Goal: Task Accomplishment & Management: Manage account settings

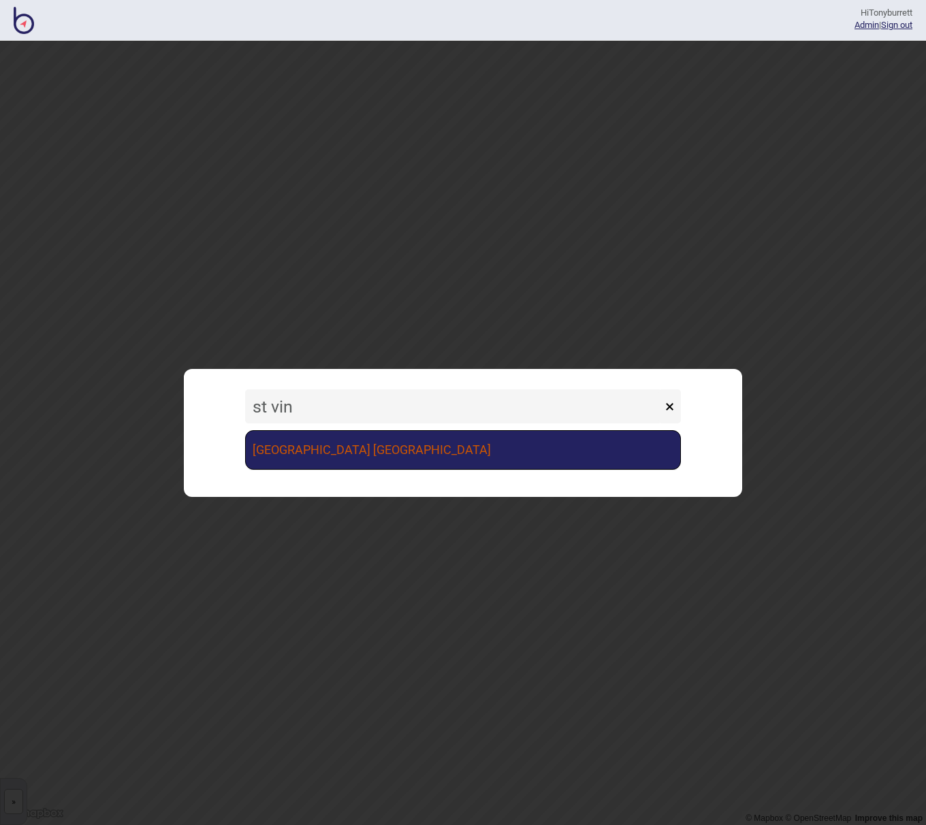
type input "st vin"
click at [302, 449] on link "[GEOGRAPHIC_DATA] [GEOGRAPHIC_DATA]" at bounding box center [463, 449] width 436 height 39
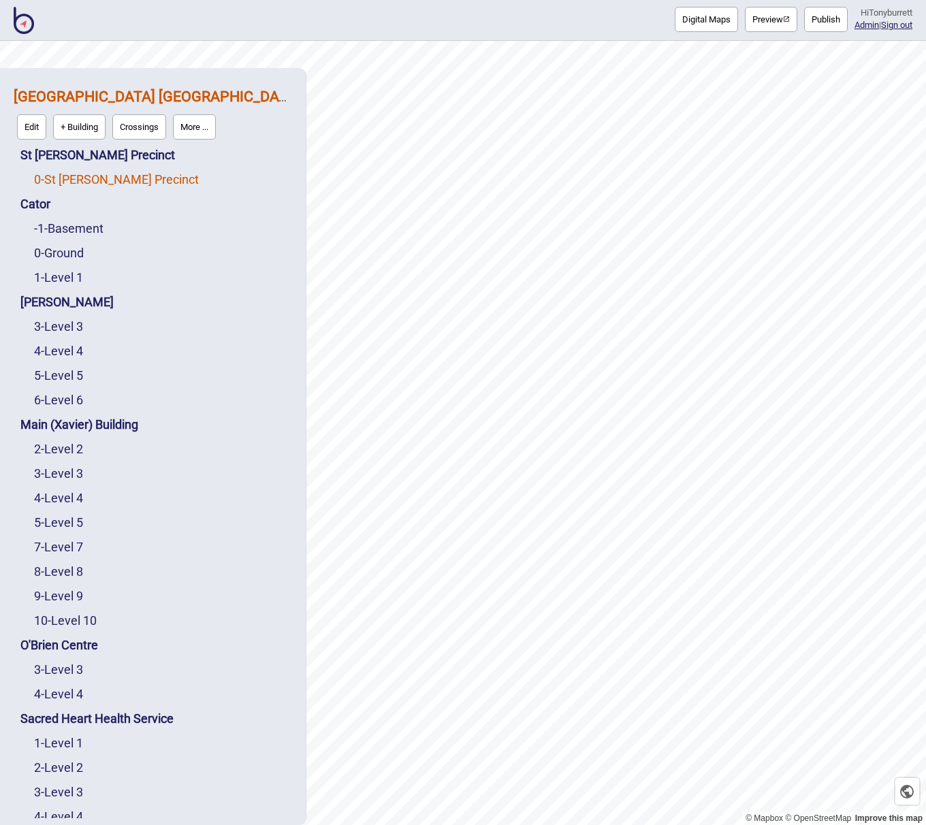
click at [86, 176] on link "0 - St Vincent's Precinct" at bounding box center [116, 179] width 165 height 14
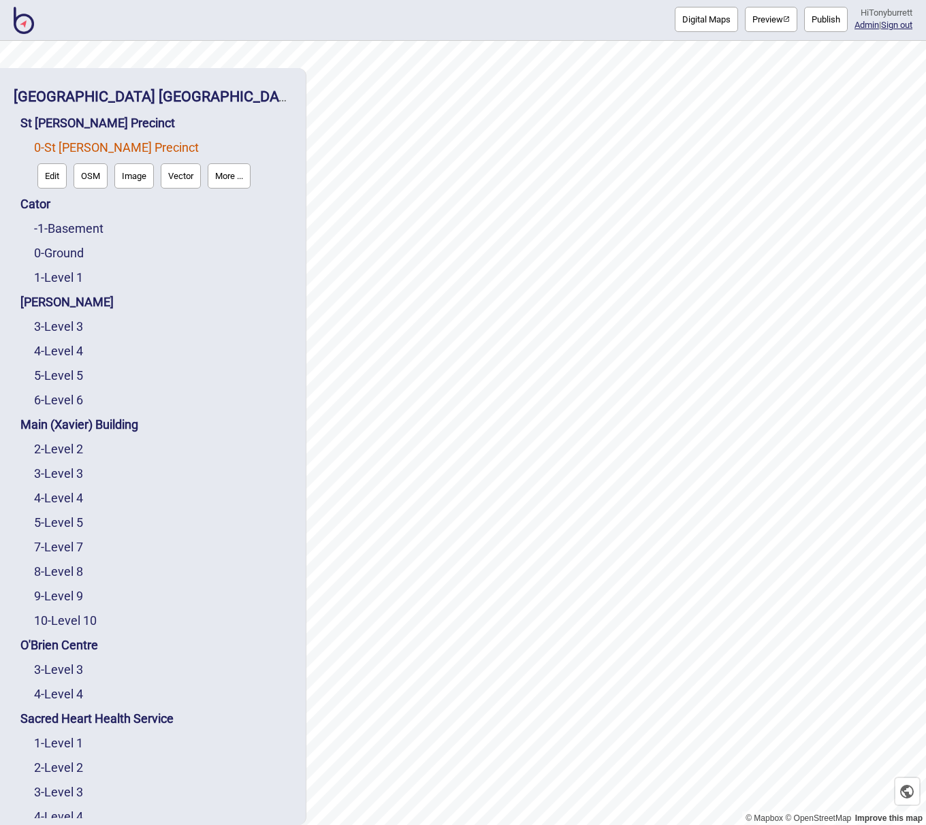
click at [50, 179] on button "Edit" at bounding box center [51, 175] width 29 height 25
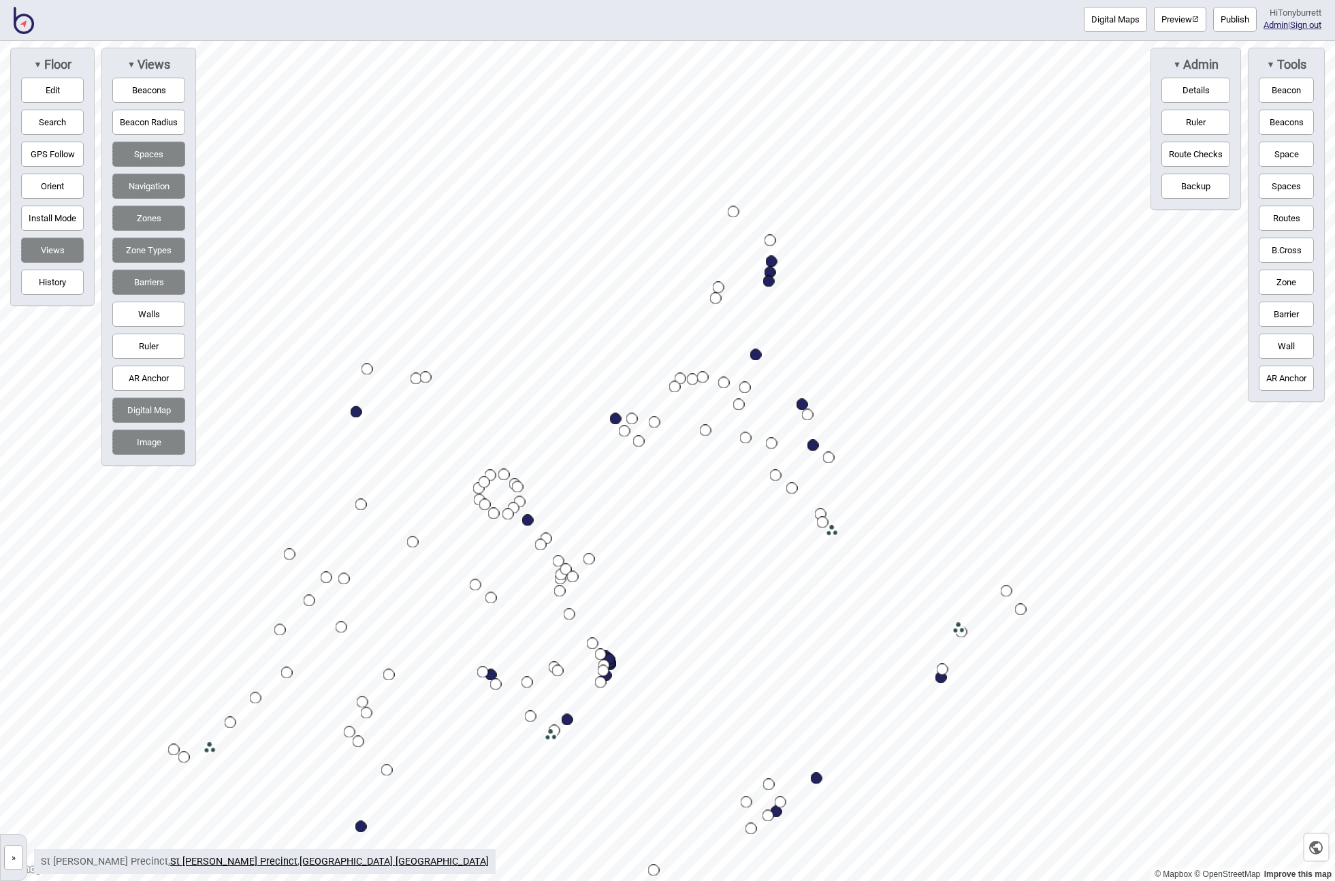
click at [7, 824] on button "»" at bounding box center [13, 857] width 19 height 25
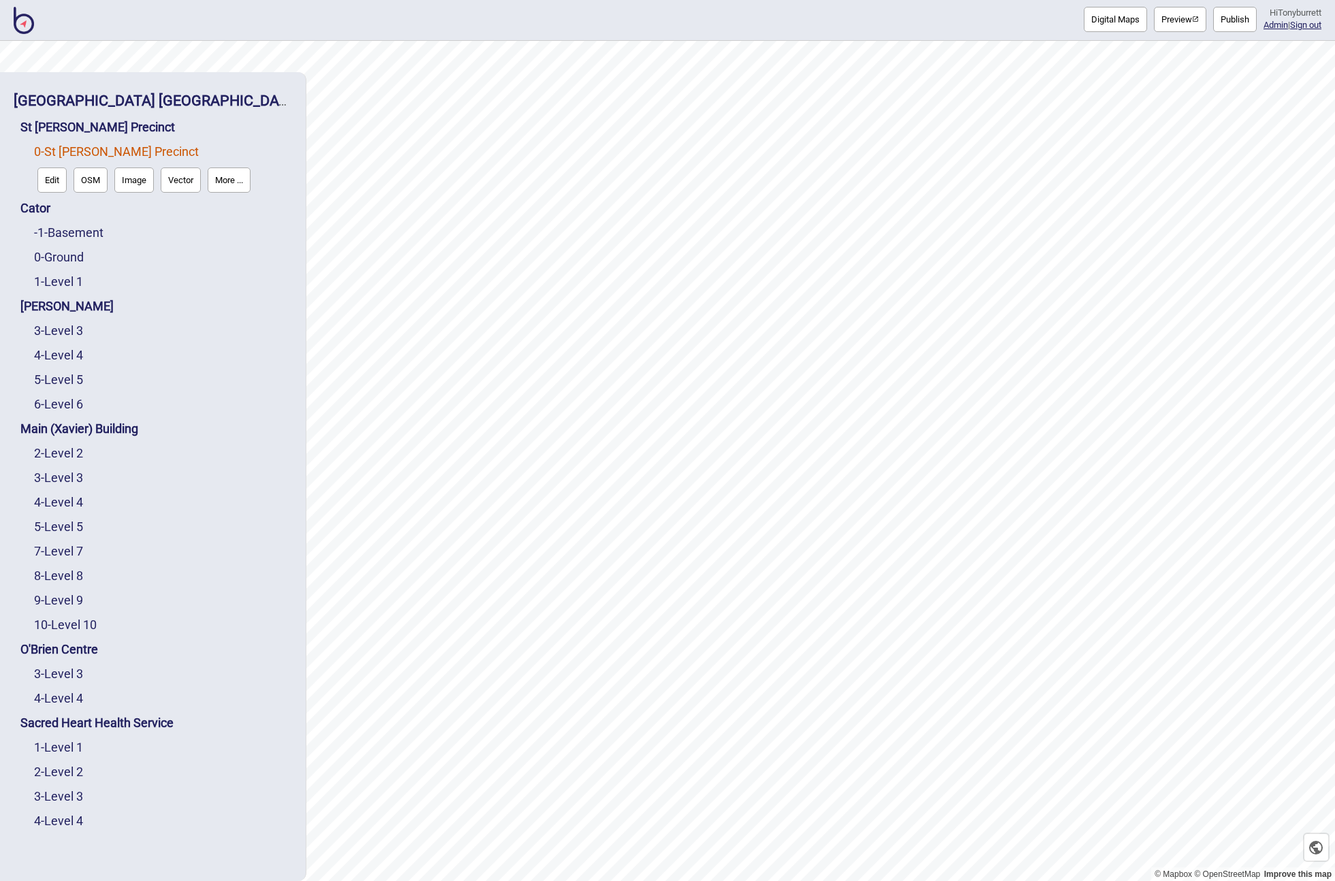
click at [115, 148] on link "0 - St Vincent's Precinct" at bounding box center [116, 151] width 165 height 14
click at [50, 178] on button "Edit" at bounding box center [51, 179] width 29 height 25
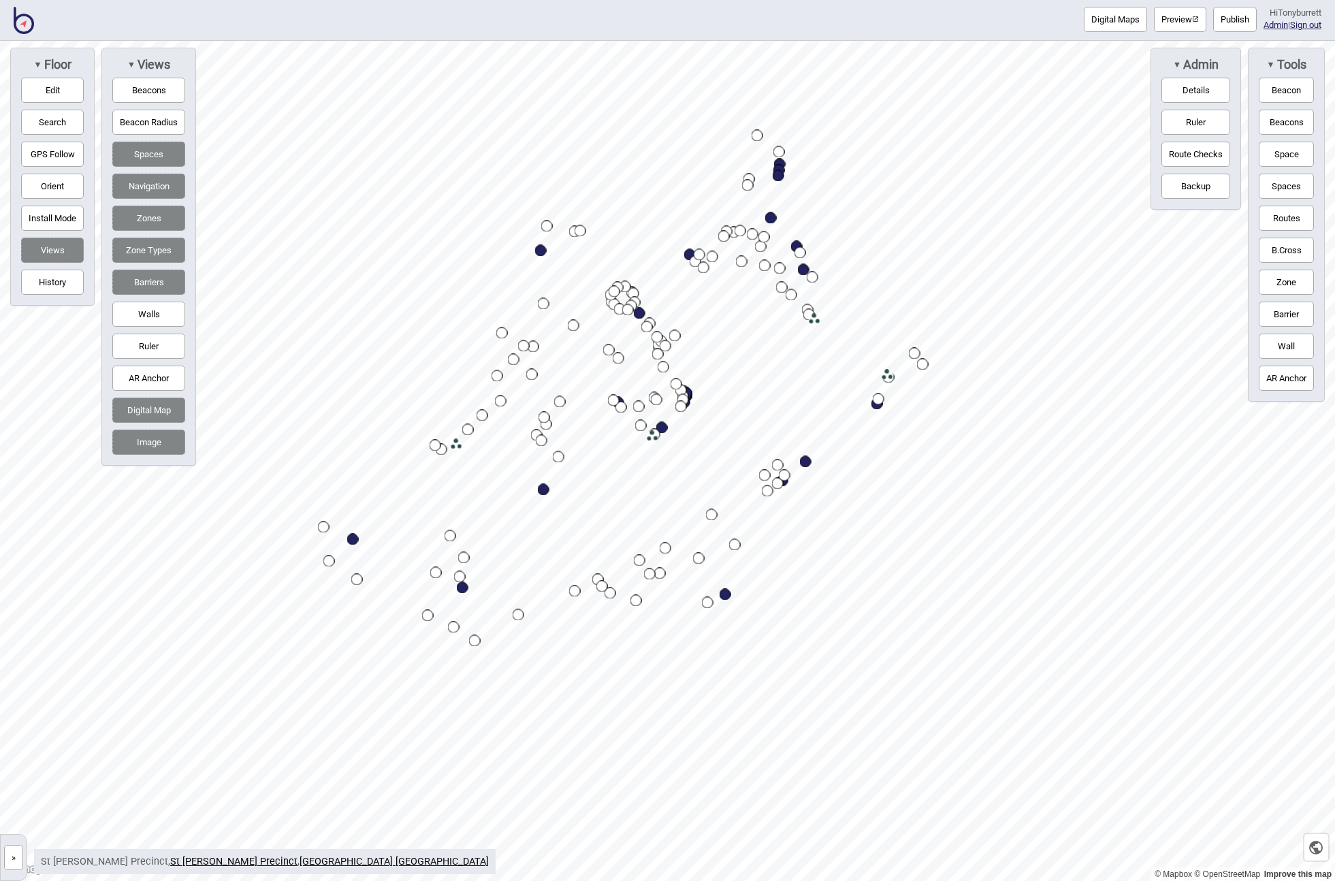
click at [925, 189] on button "Backup" at bounding box center [1195, 186] width 69 height 25
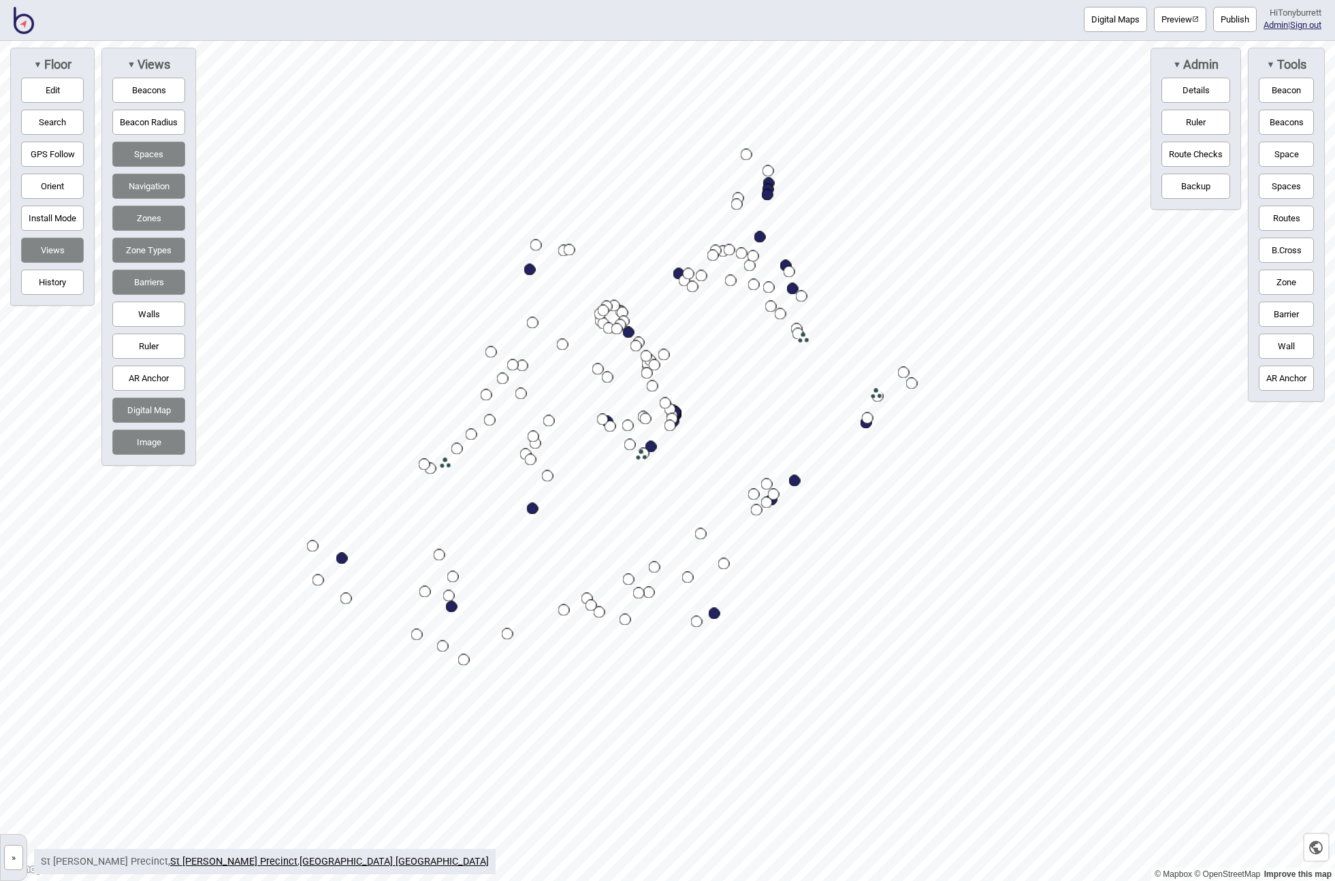
click at [5, 824] on button "»" at bounding box center [13, 857] width 19 height 25
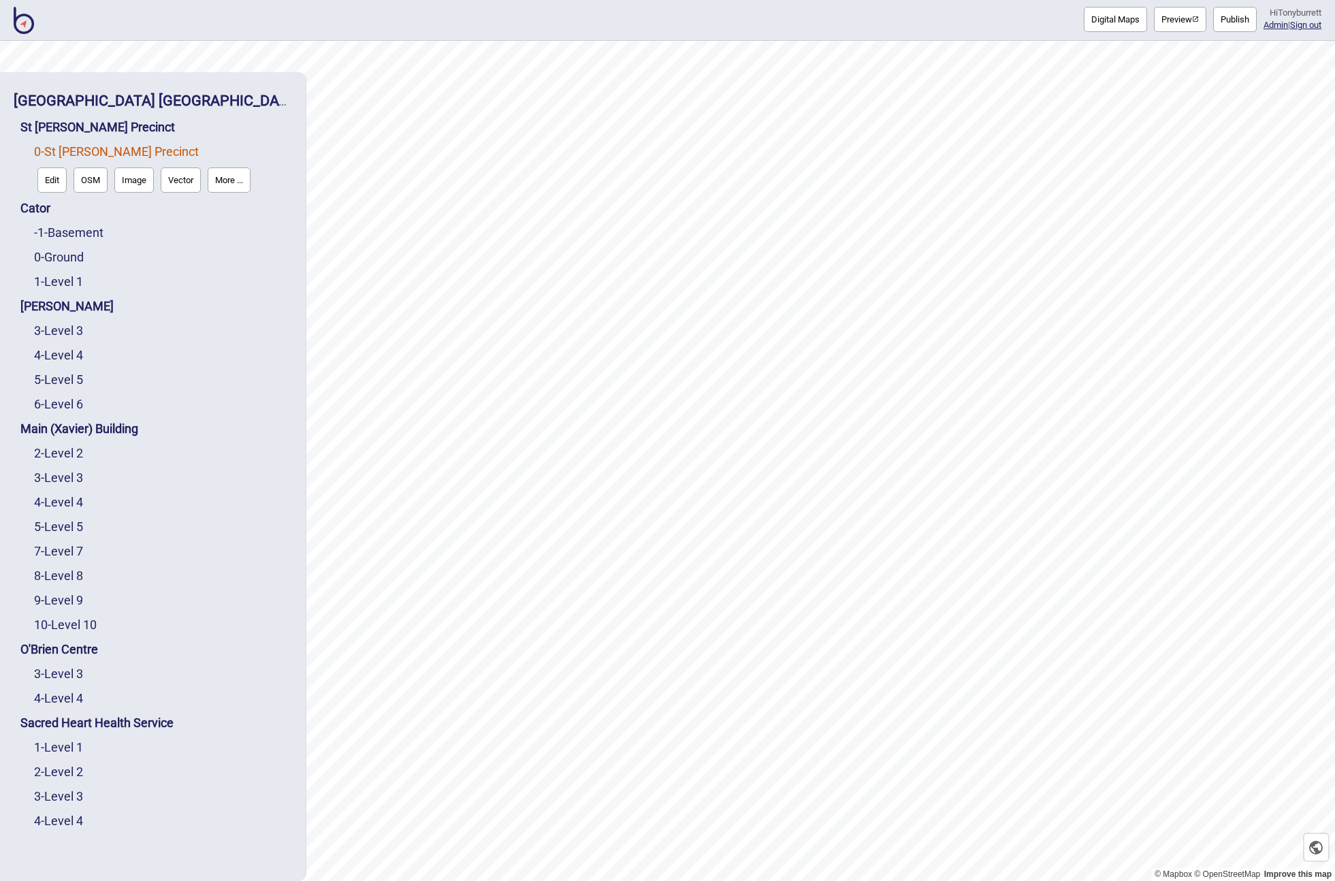
click at [137, 181] on button "Image" at bounding box center [133, 179] width 39 height 25
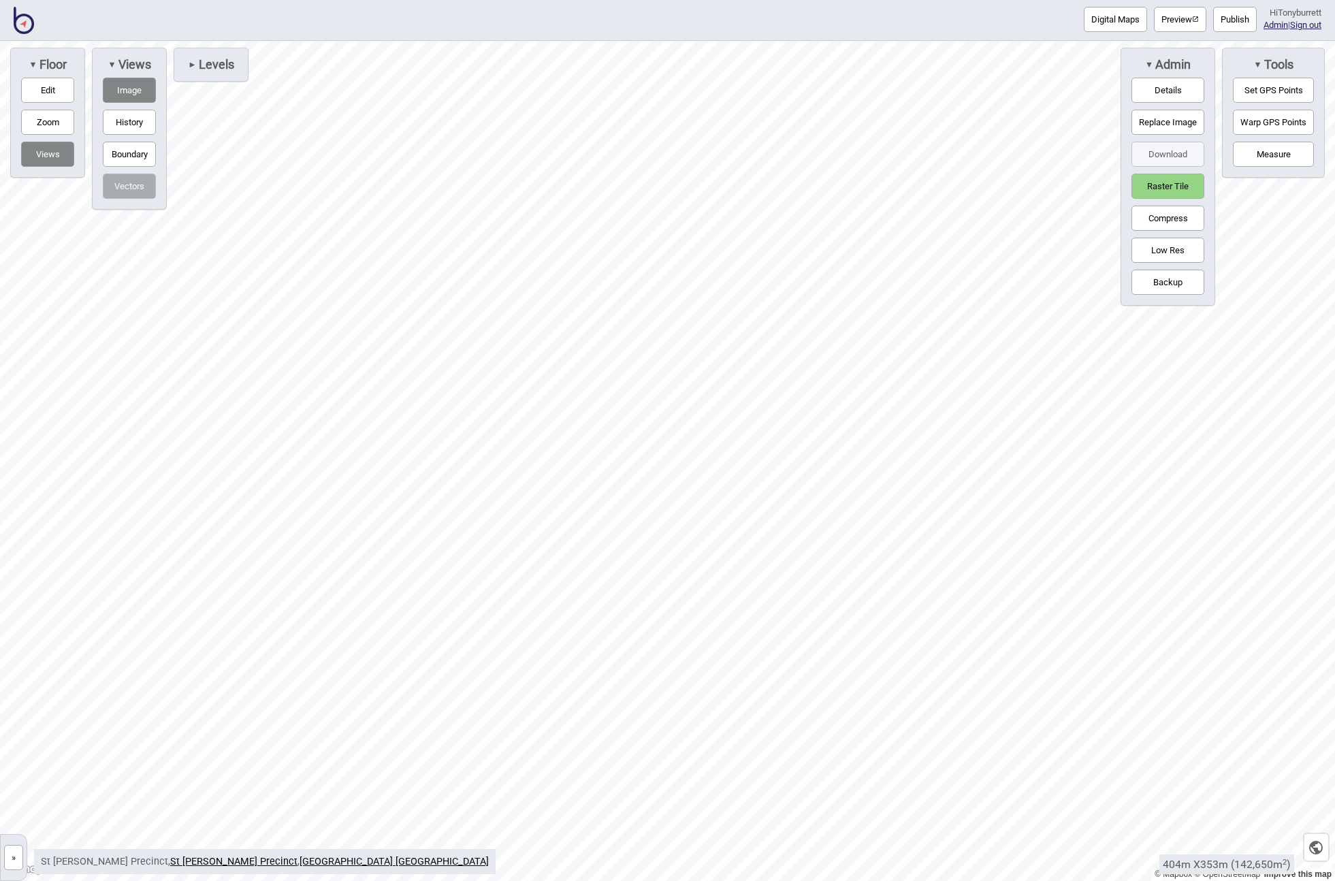
click at [68, 86] on button "Edit" at bounding box center [47, 90] width 53 height 25
click at [140, 152] on button "Boundary" at bounding box center [129, 154] width 53 height 25
drag, startPoint x: 476, startPoint y: 118, endPoint x: 509, endPoint y: 90, distance: 43.4
click at [509, 90] on icon "Map marker" at bounding box center [506, 94] width 18 height 24
drag, startPoint x: 509, startPoint y: 90, endPoint x: 536, endPoint y: 83, distance: 28.1
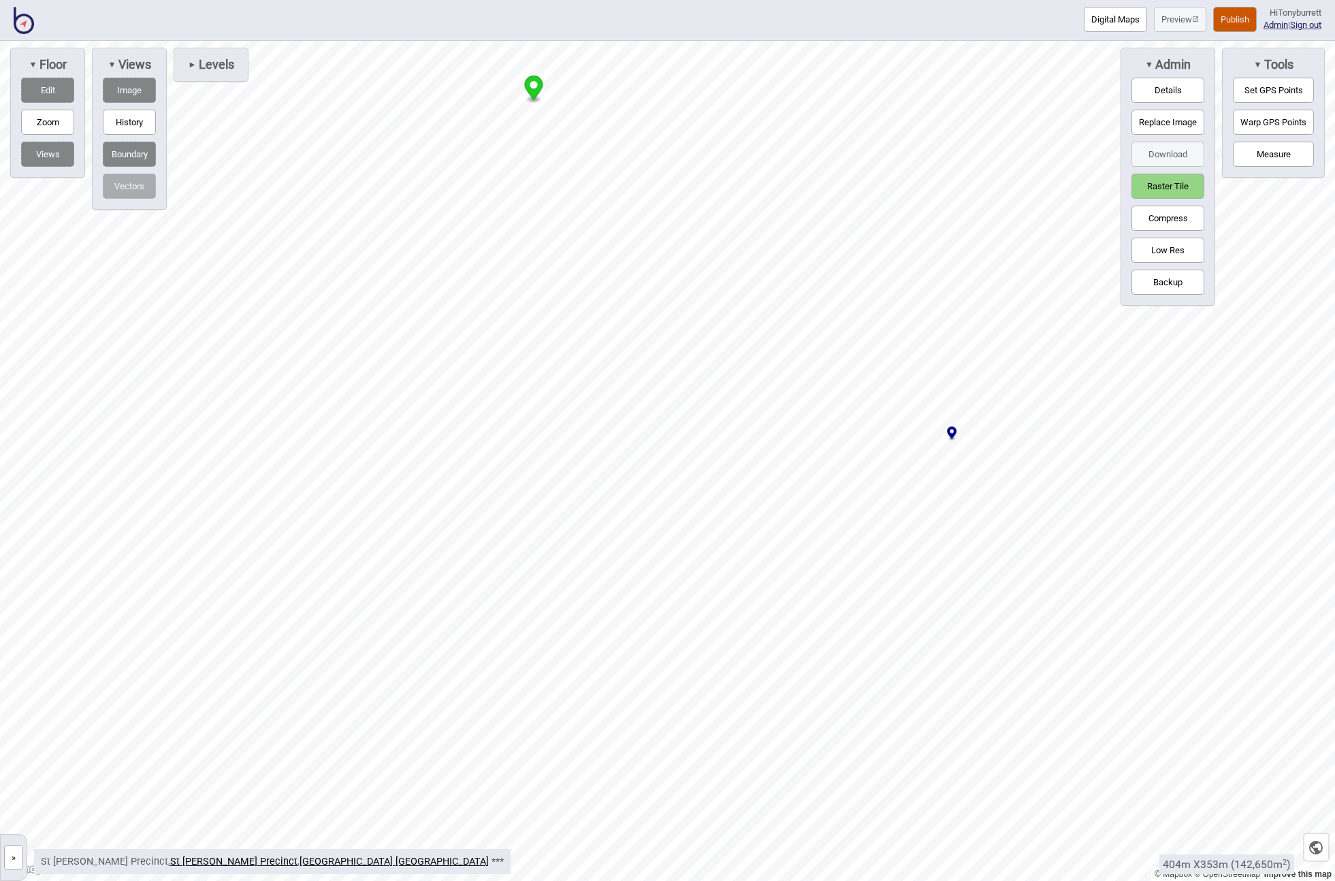
click at [537, 83] on icon "Map marker" at bounding box center [534, 88] width 18 height 24
click at [925, 41] on div at bounding box center [667, 41] width 1335 height 0
click at [129, 118] on button "History" at bounding box center [129, 122] width 53 height 25
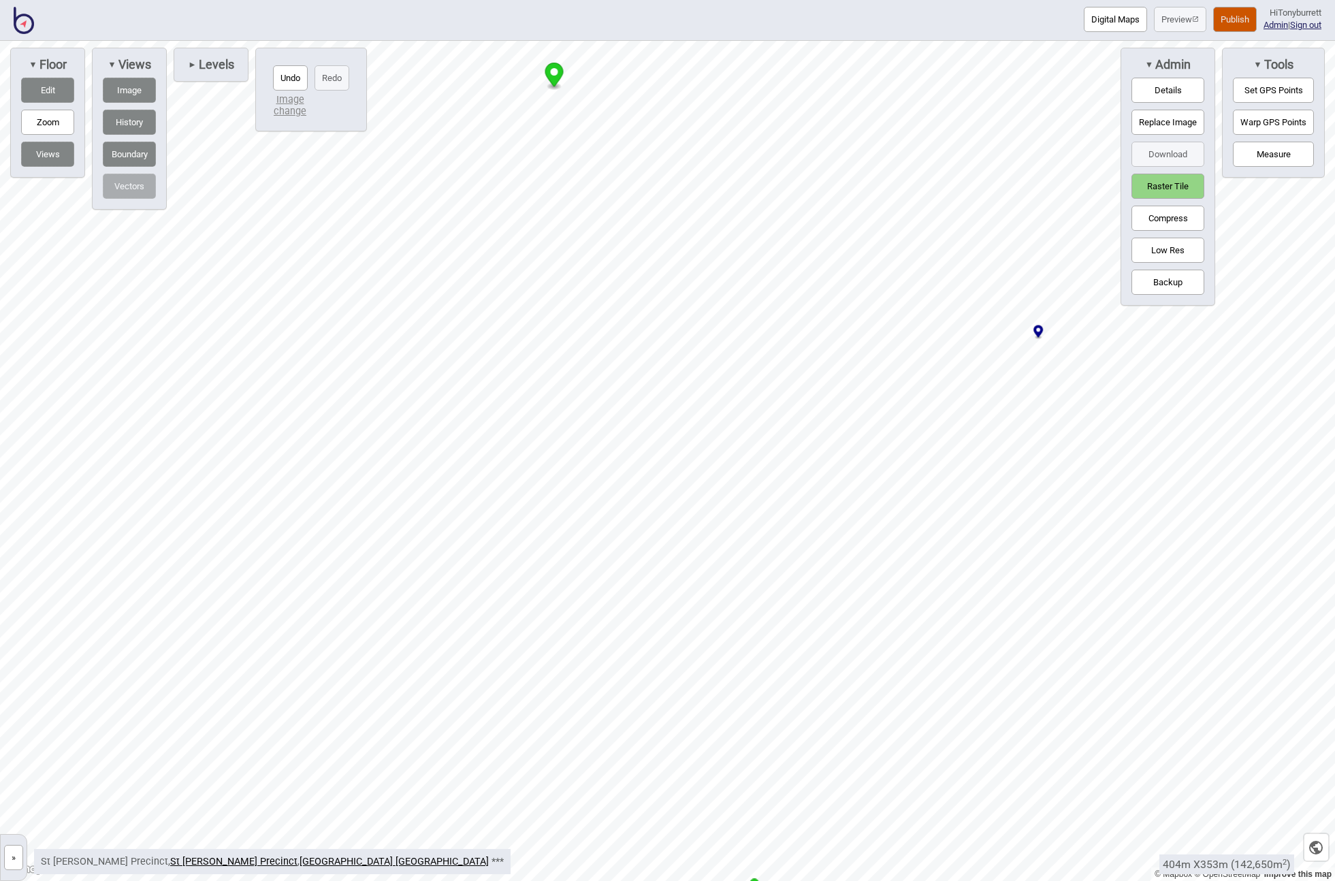
click at [129, 118] on button "History" at bounding box center [129, 122] width 53 height 25
click at [568, 41] on div at bounding box center [667, 41] width 1335 height 0
click at [575, 41] on div at bounding box center [667, 41] width 1335 height 0
click at [125, 124] on button "History" at bounding box center [129, 122] width 53 height 25
click at [282, 75] on button "Undo" at bounding box center [290, 77] width 35 height 25
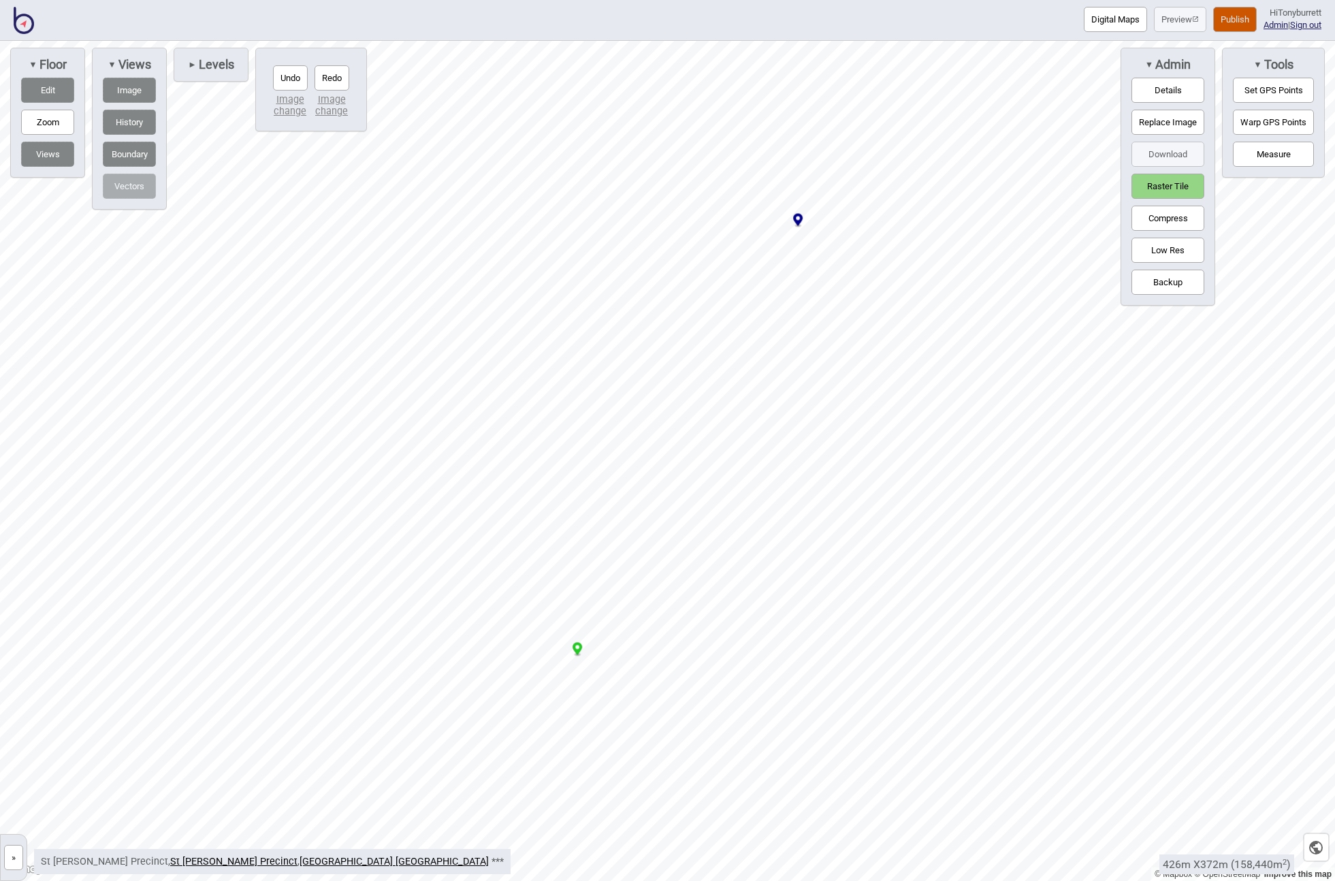
click at [282, 75] on button "Undo" at bounding box center [290, 77] width 35 height 25
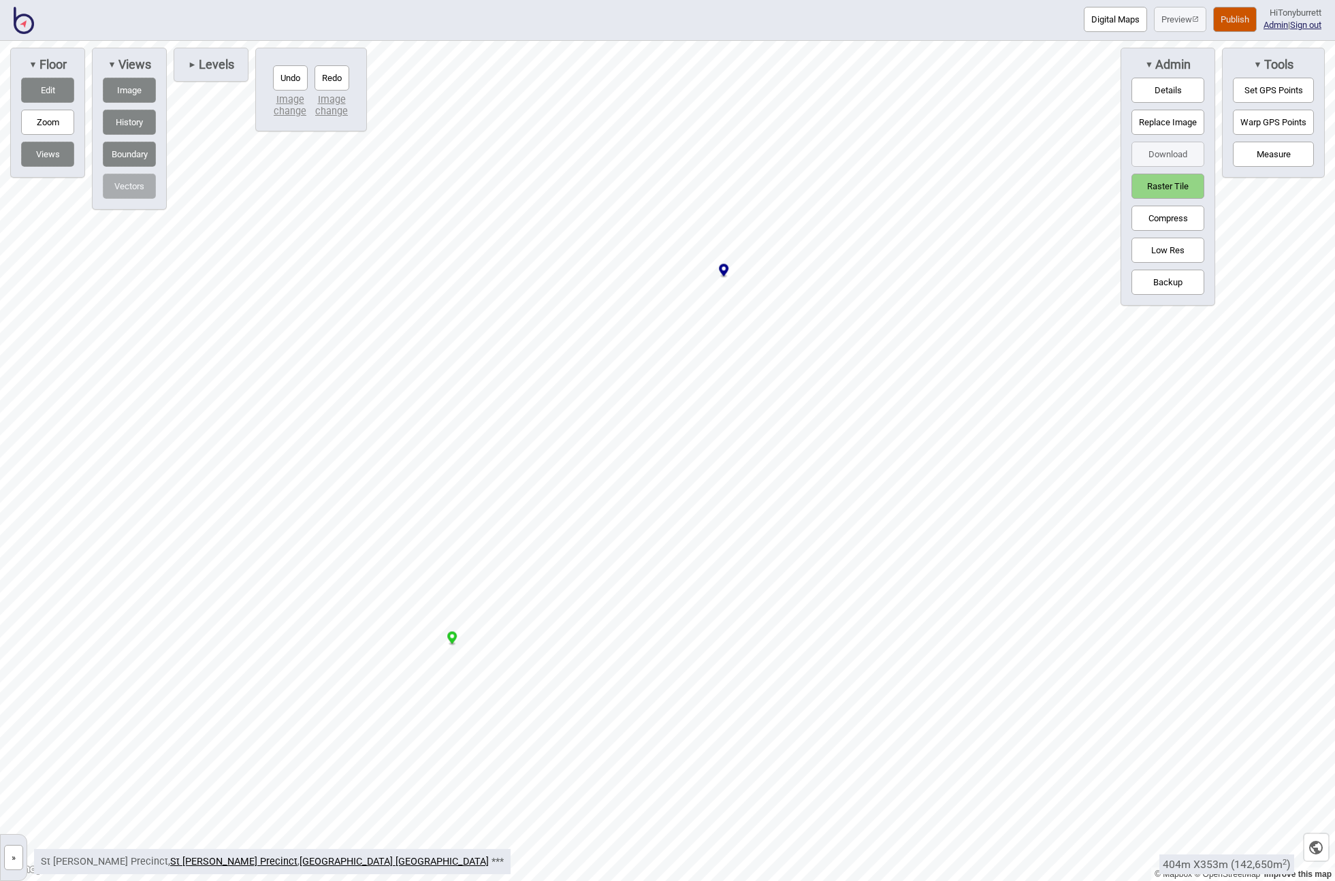
click at [282, 75] on button "Undo" at bounding box center [290, 77] width 35 height 25
click at [125, 125] on button "History" at bounding box center [129, 122] width 53 height 25
drag, startPoint x: 429, startPoint y: 659, endPoint x: 429, endPoint y: 693, distance: 34.7
click at [429, 693] on icon "Map marker" at bounding box center [432, 695] width 10 height 12
click at [124, 116] on button "History" at bounding box center [129, 122] width 53 height 25
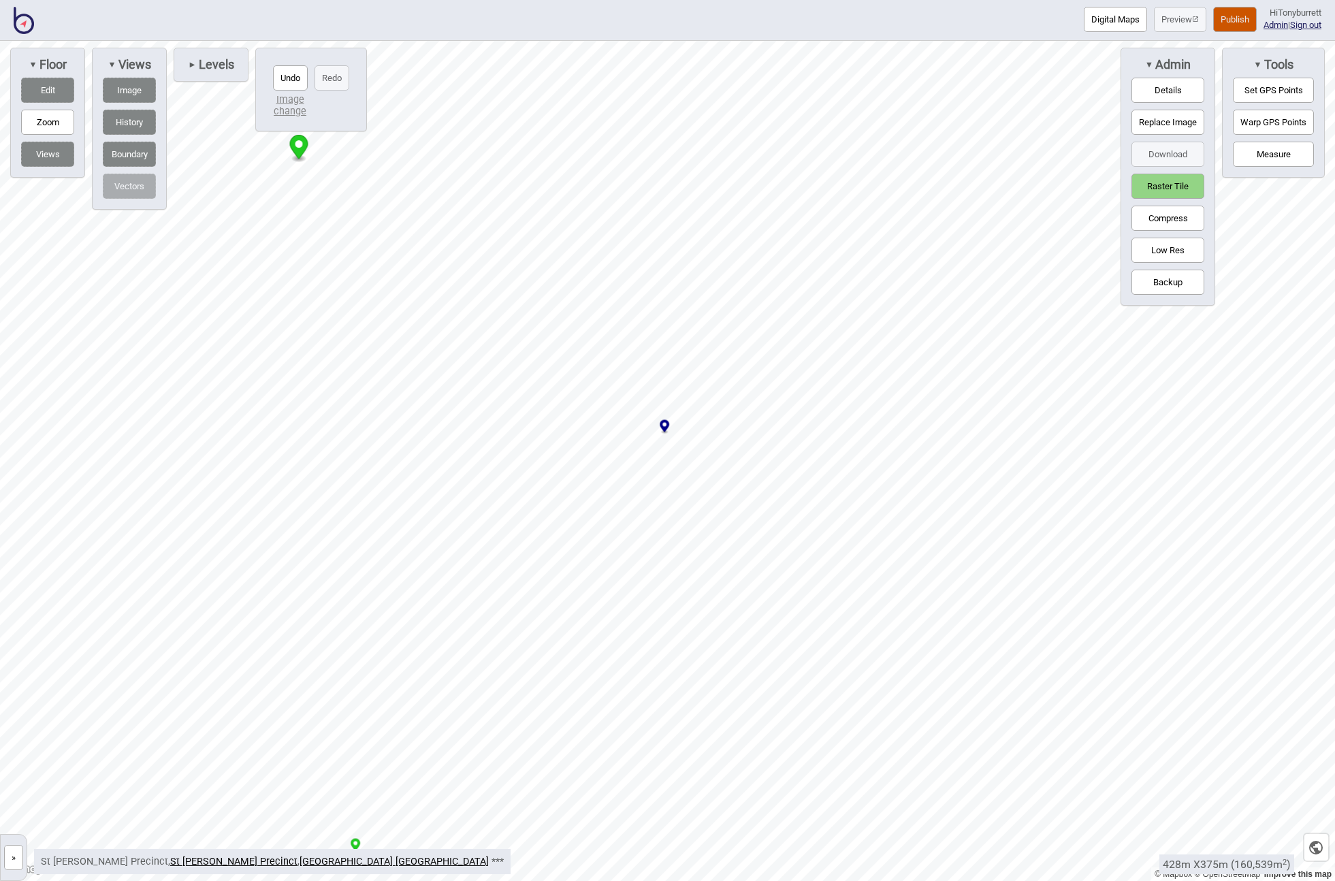
click at [286, 71] on button "Undo" at bounding box center [290, 77] width 35 height 25
click at [10, 824] on button "»" at bounding box center [13, 857] width 19 height 25
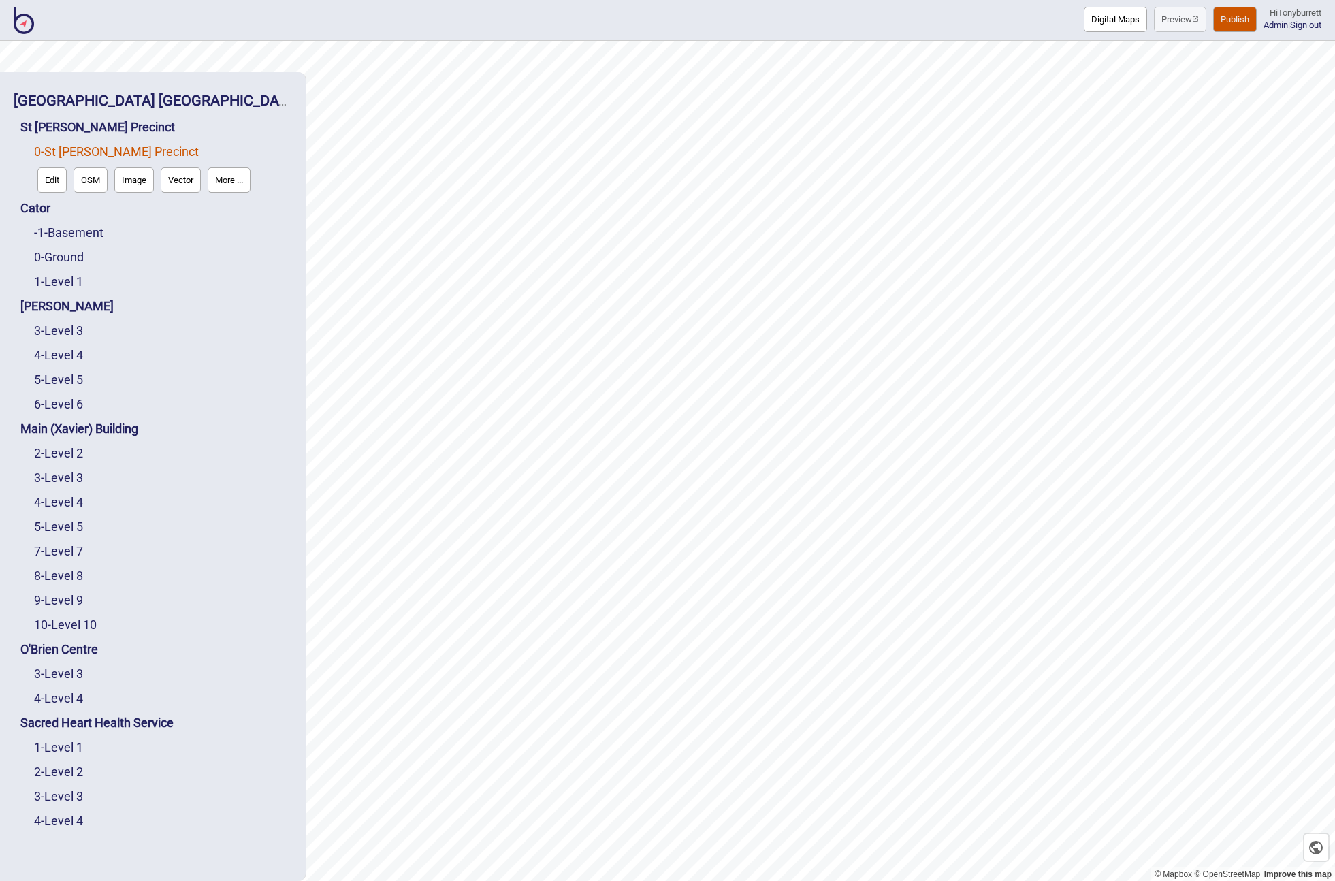
click at [44, 176] on button "Edit" at bounding box center [51, 179] width 29 height 25
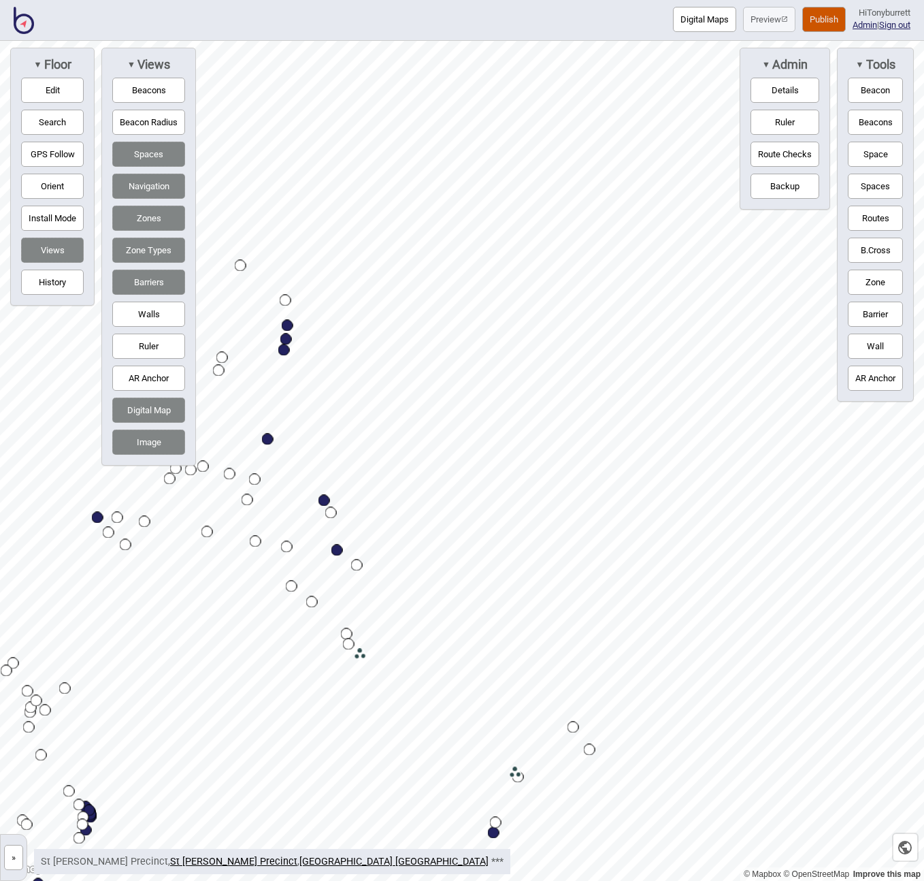
click at [13, 824] on button "»" at bounding box center [13, 857] width 19 height 25
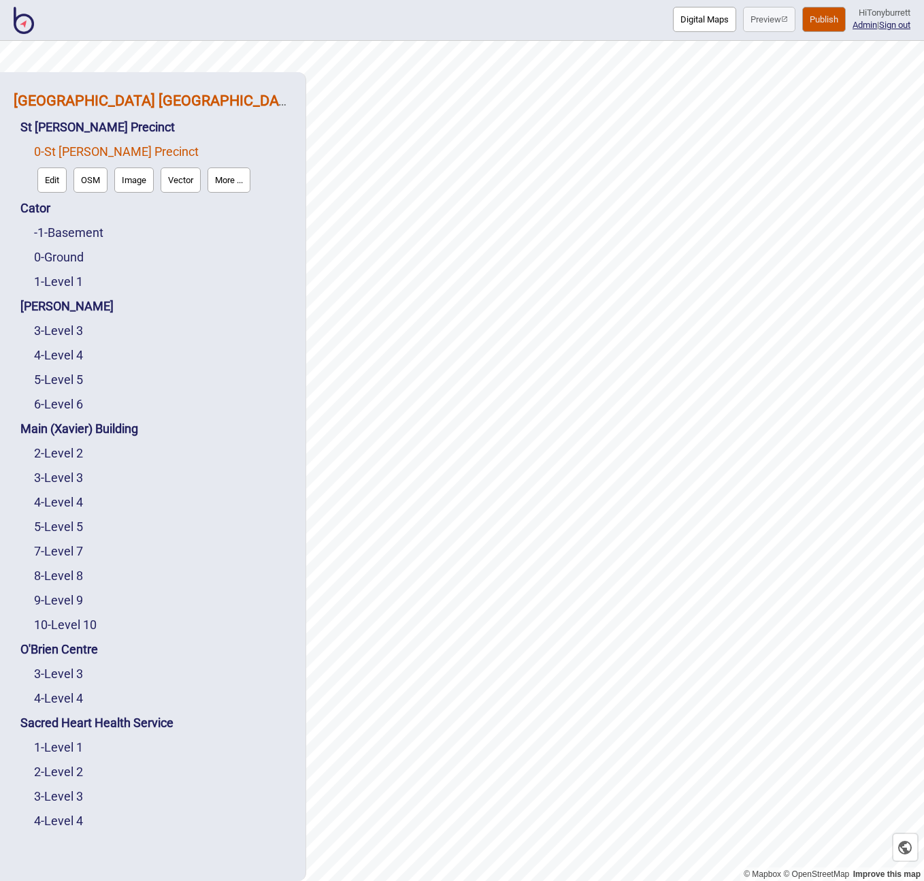
click at [174, 103] on strong "[GEOGRAPHIC_DATA] [GEOGRAPHIC_DATA]" at bounding box center [157, 100] width 287 height 17
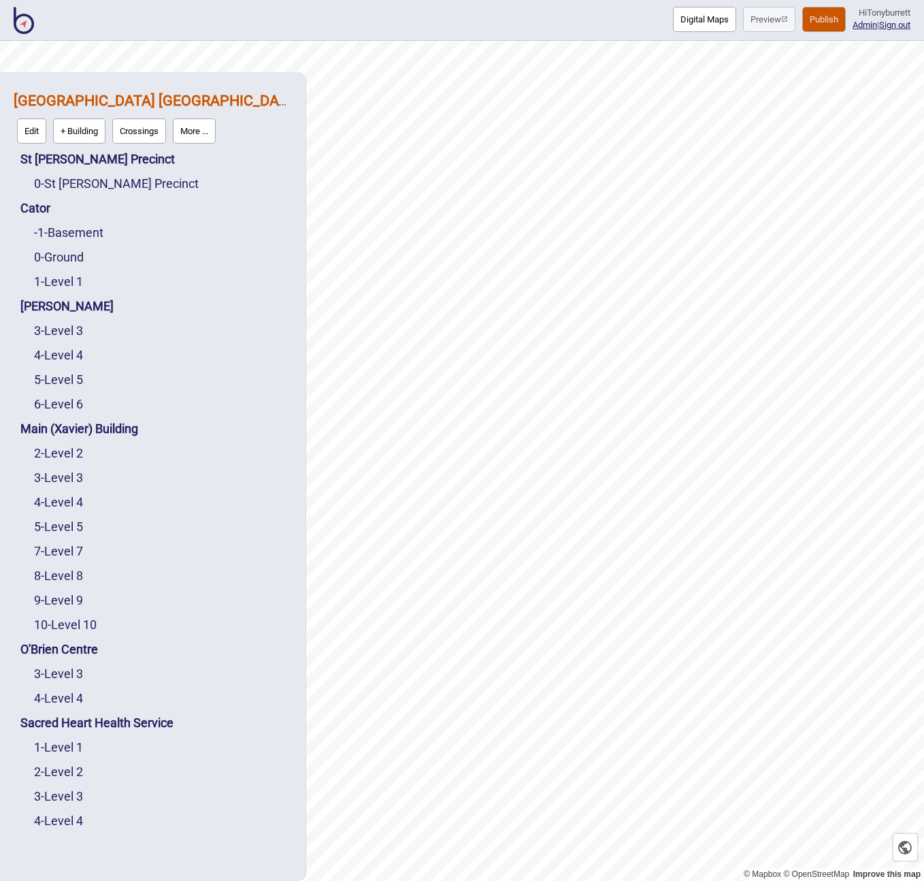
click at [193, 129] on button "More ..." at bounding box center [194, 130] width 43 height 25
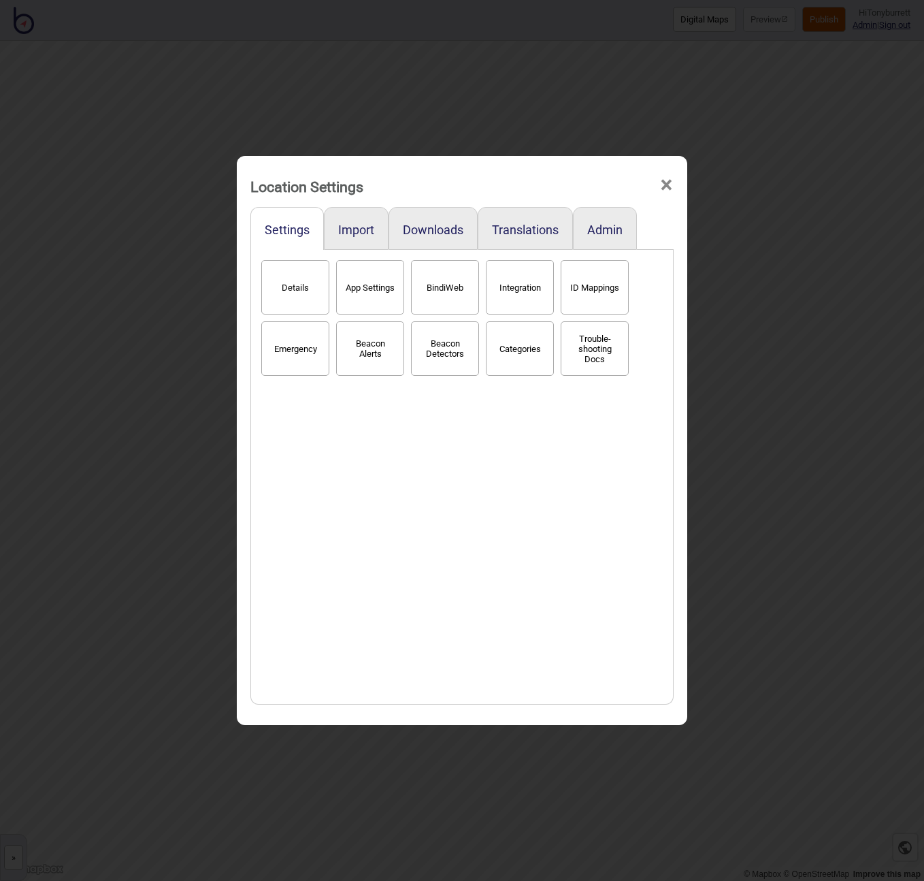
click at [375, 295] on button "App Settings" at bounding box center [370, 287] width 68 height 54
select select "2"
select select "Hyperlocal"
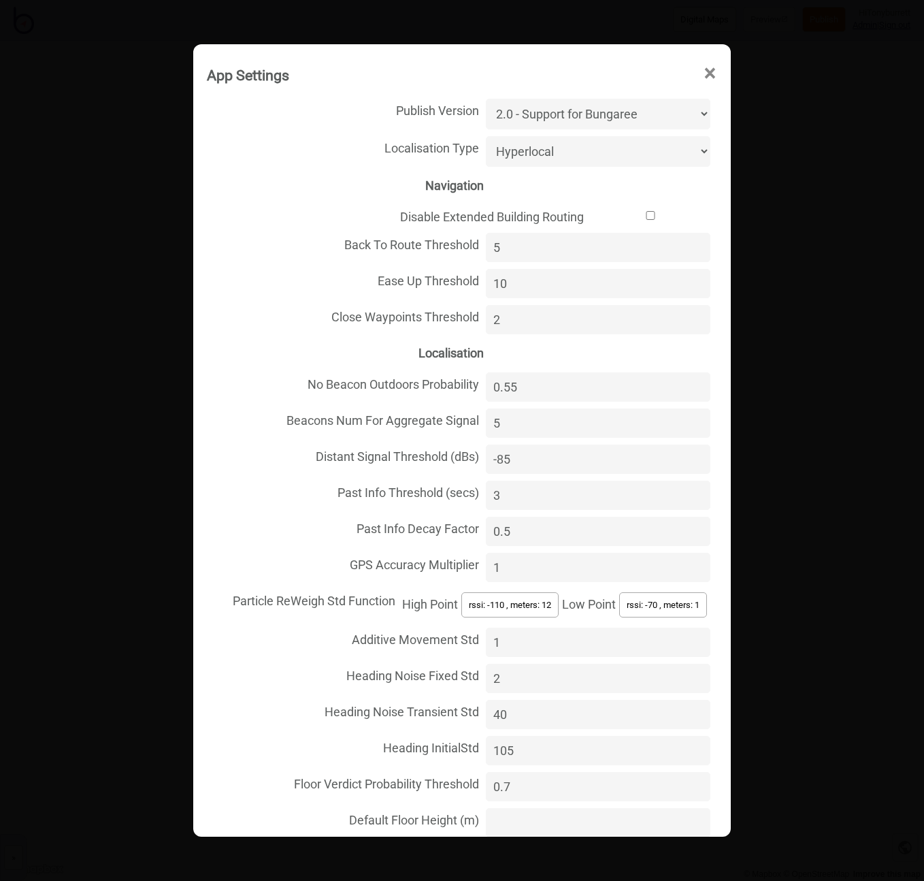
click at [576, 159] on select "Unspecified Localisation Beacons Hyperlocal None" at bounding box center [598, 151] width 225 height 31
click at [710, 71] on span "×" at bounding box center [710, 73] width 14 height 45
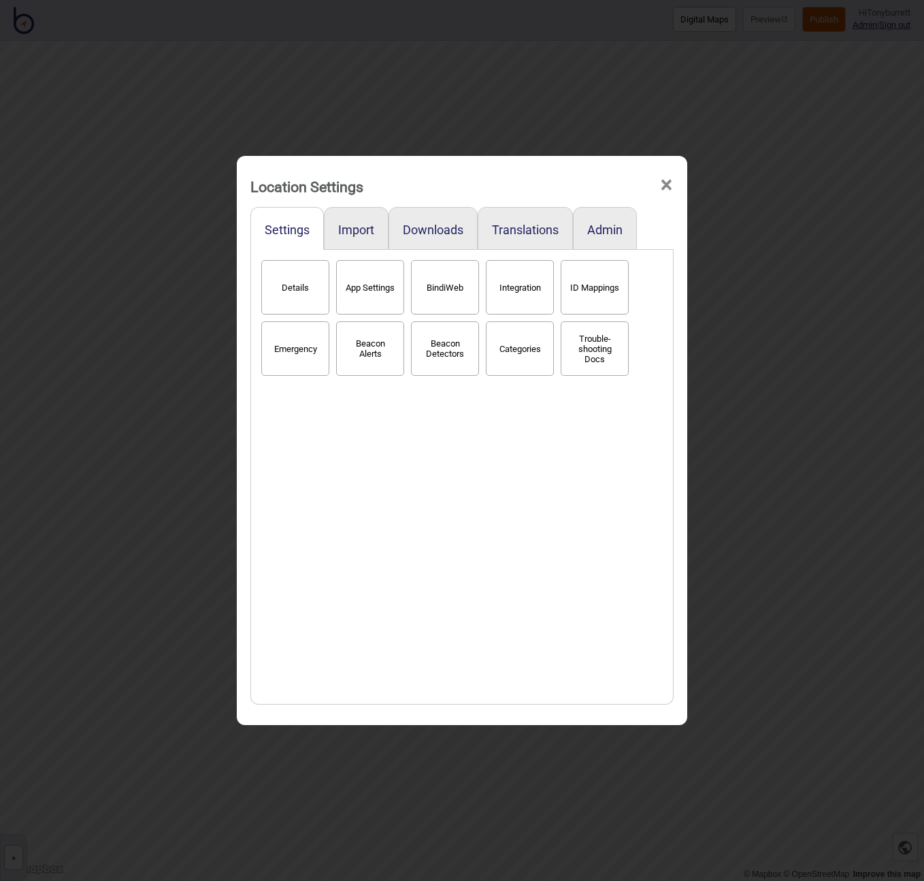
click at [664, 180] on span "×" at bounding box center [666, 185] width 14 height 45
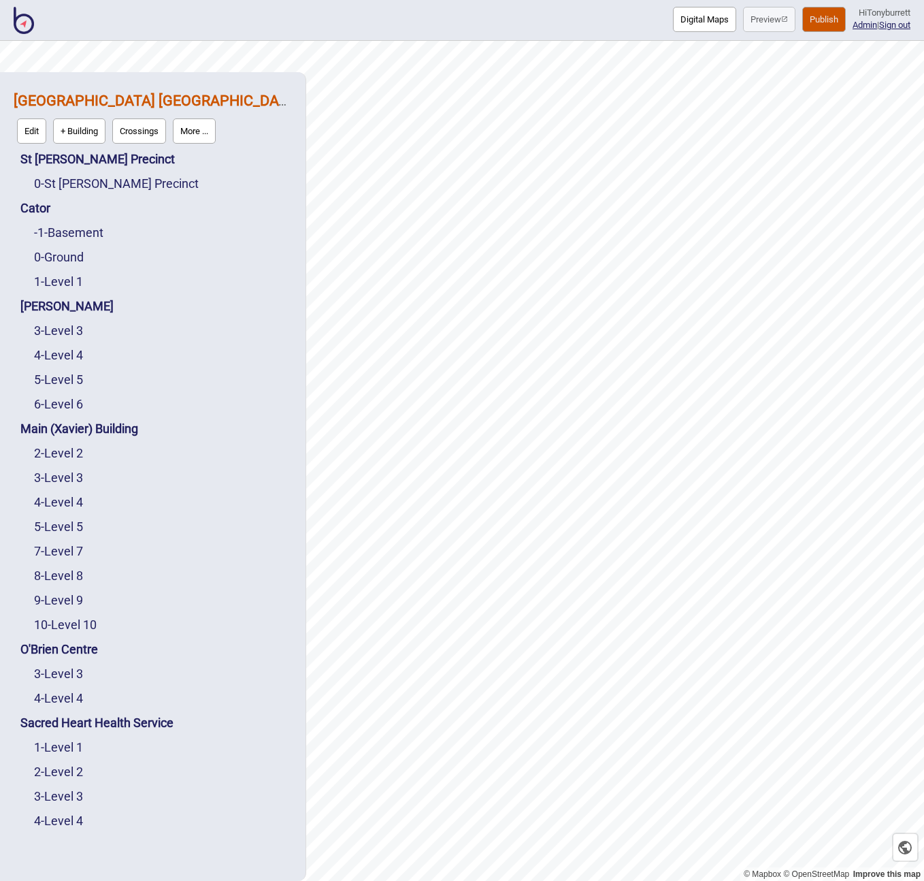
click at [26, 27] on img at bounding box center [24, 20] width 20 height 27
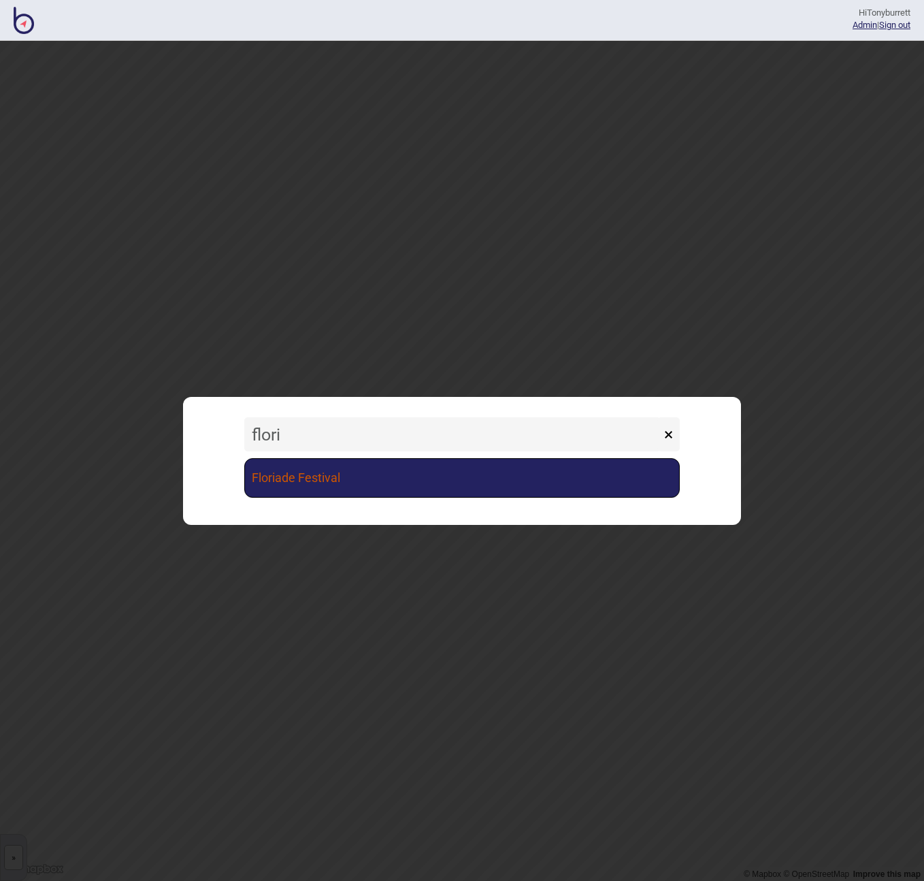
type input "flori"
click at [337, 485] on link "Floriade Festival" at bounding box center [462, 477] width 436 height 39
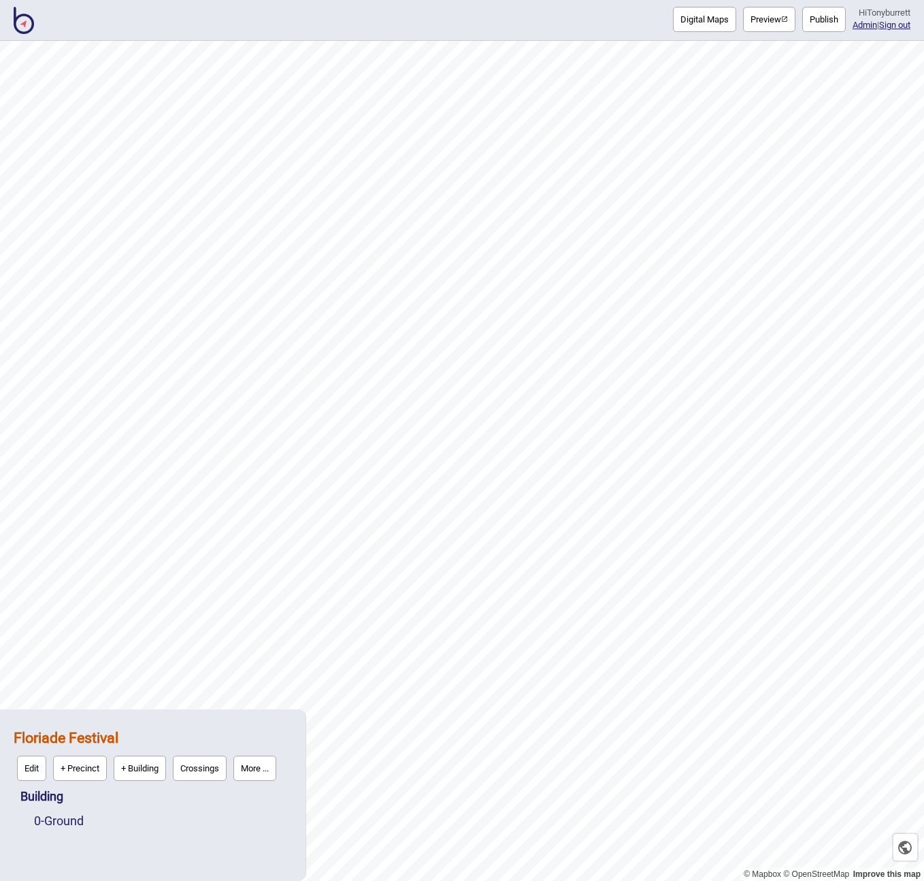
click at [269, 769] on button "More ..." at bounding box center [254, 767] width 43 height 25
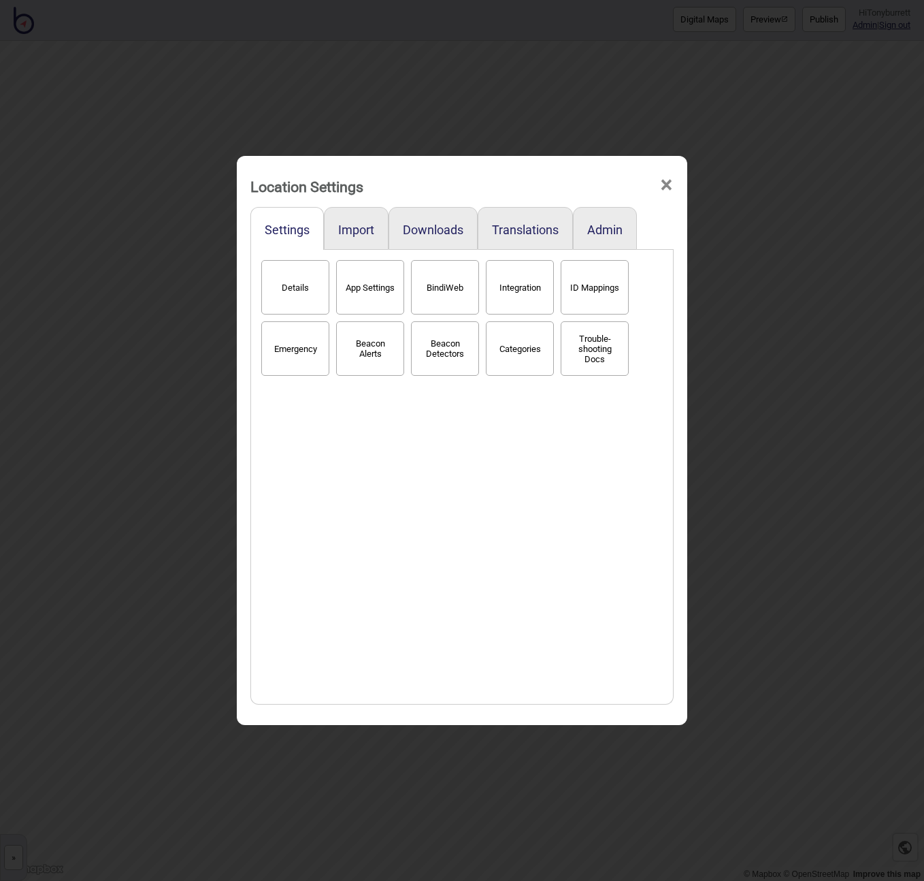
click at [364, 294] on button "App Settings" at bounding box center [370, 287] width 68 height 54
select select "2"
select select "None"
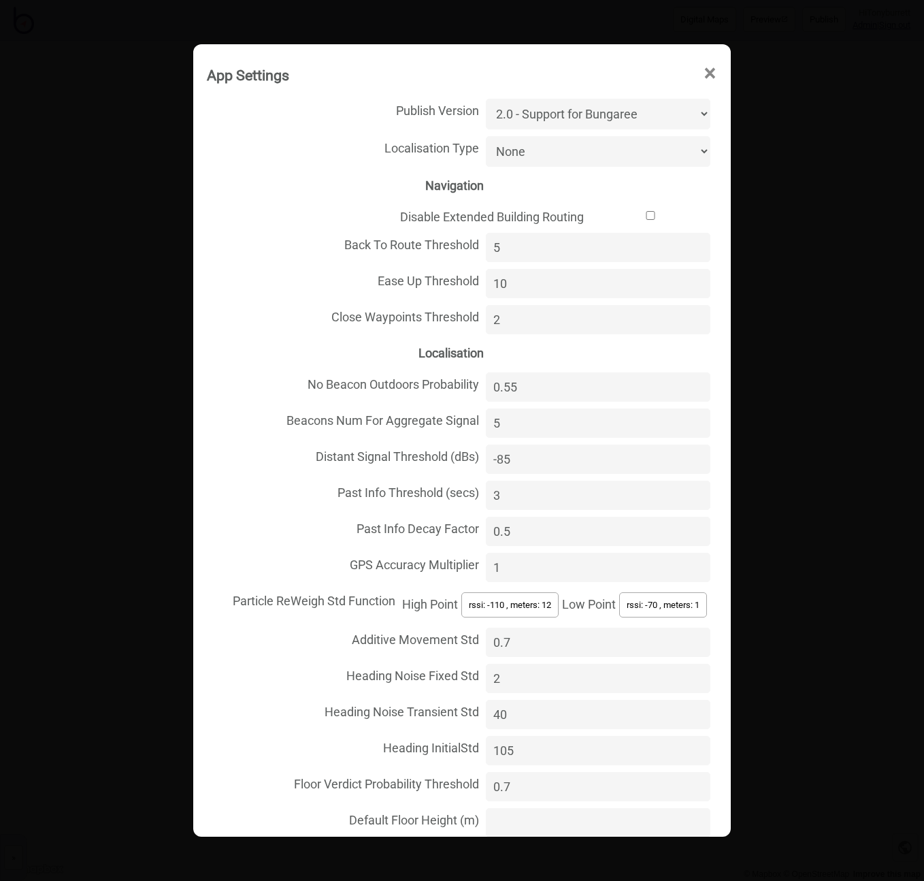
click at [711, 69] on span "×" at bounding box center [710, 73] width 14 height 45
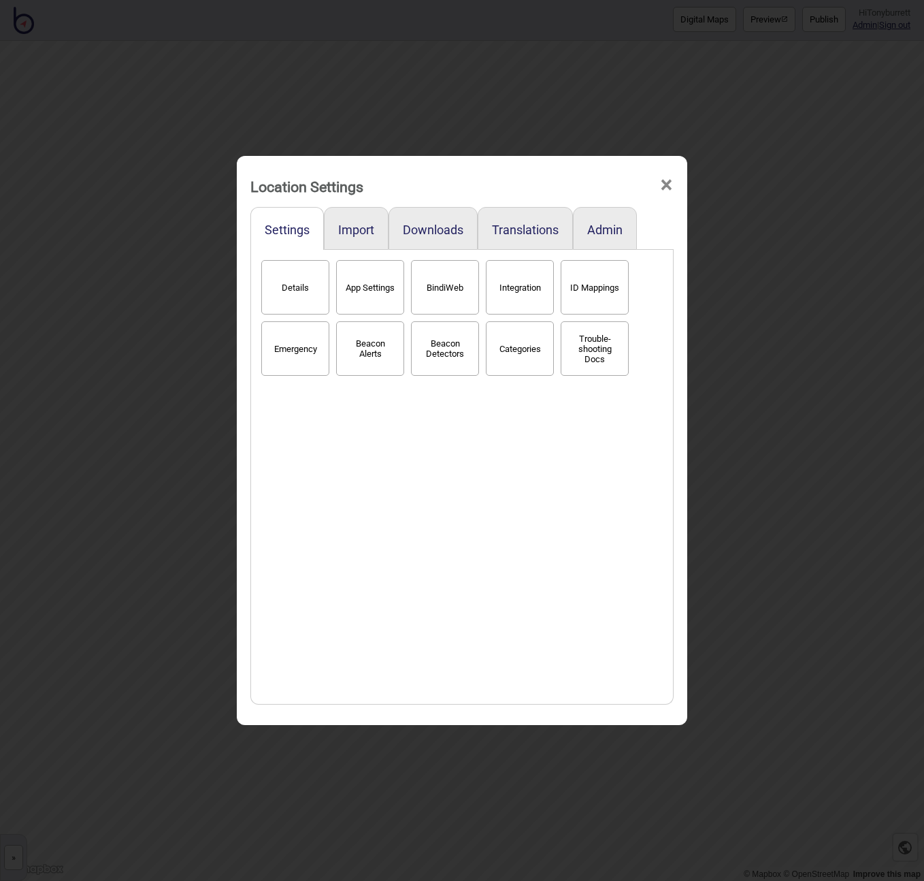
click at [668, 187] on span "×" at bounding box center [666, 185] width 14 height 45
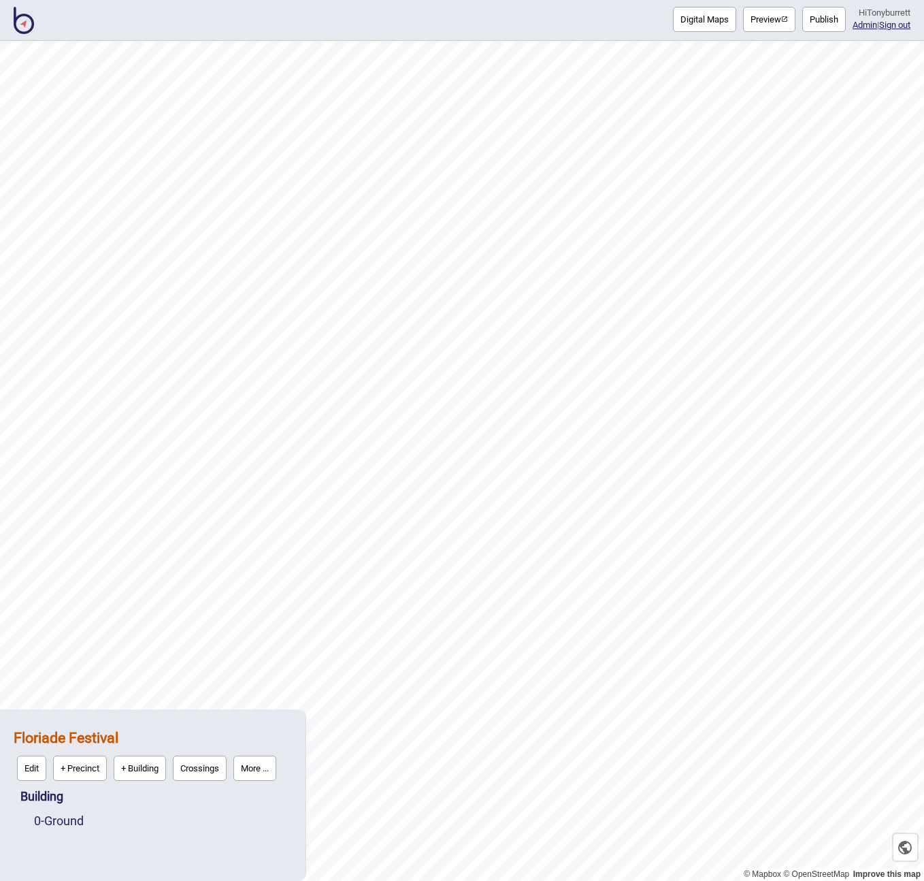
click at [810, 21] on button "Publish" at bounding box center [824, 19] width 44 height 25
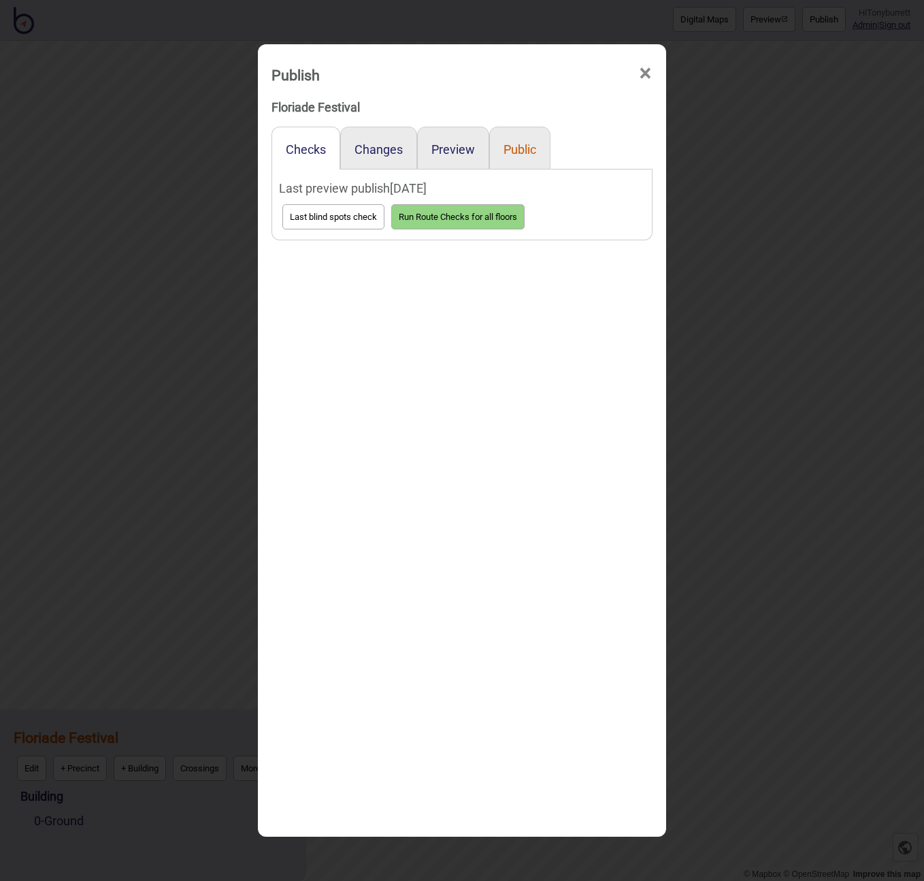
click at [519, 150] on button "Public" at bounding box center [520, 149] width 33 height 14
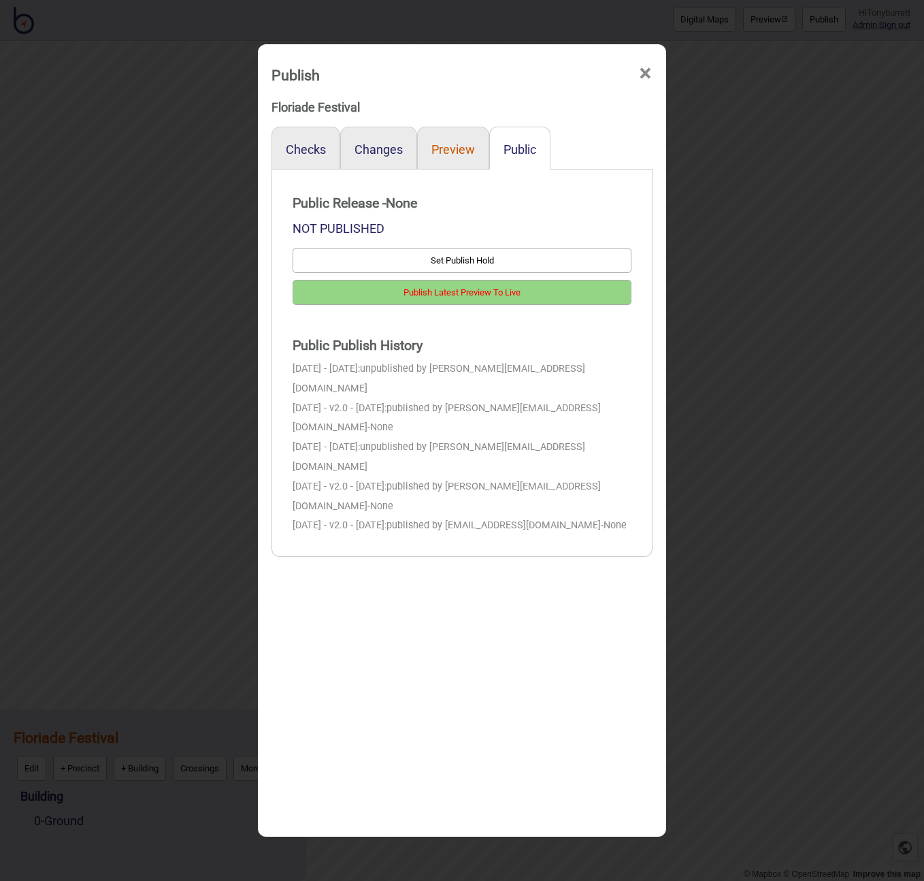
click at [457, 152] on button "Preview" at bounding box center [453, 149] width 44 height 14
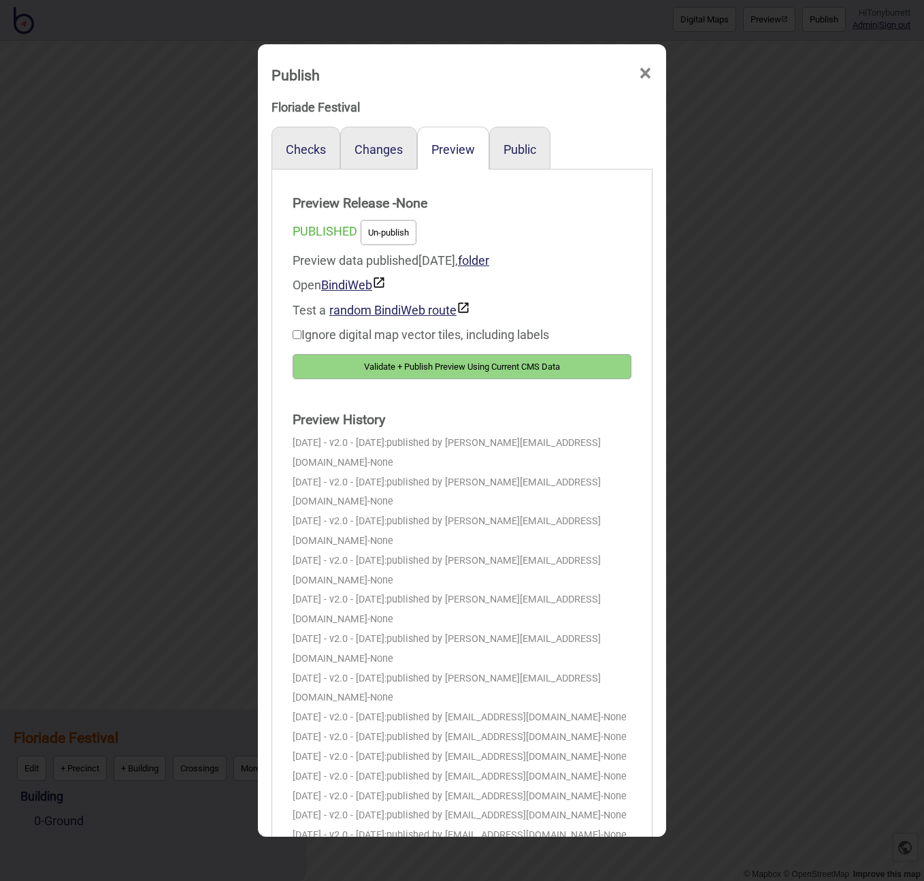
click at [648, 74] on span "×" at bounding box center [645, 73] width 14 height 45
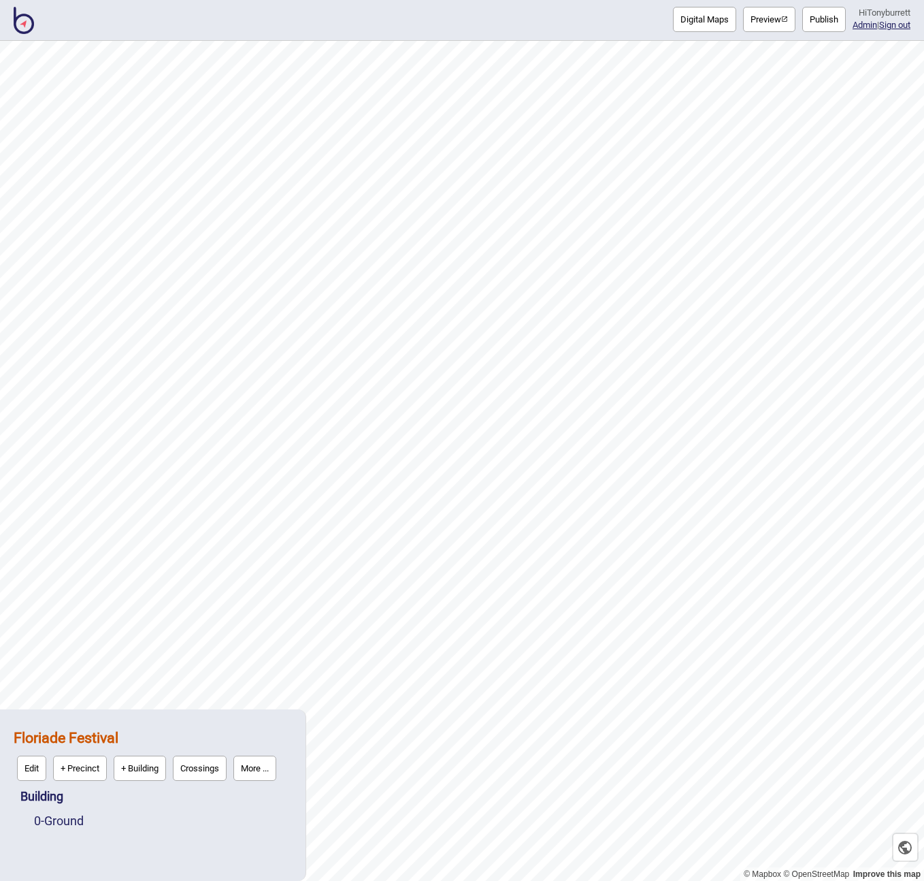
click at [253, 765] on button "More ..." at bounding box center [254, 767] width 43 height 25
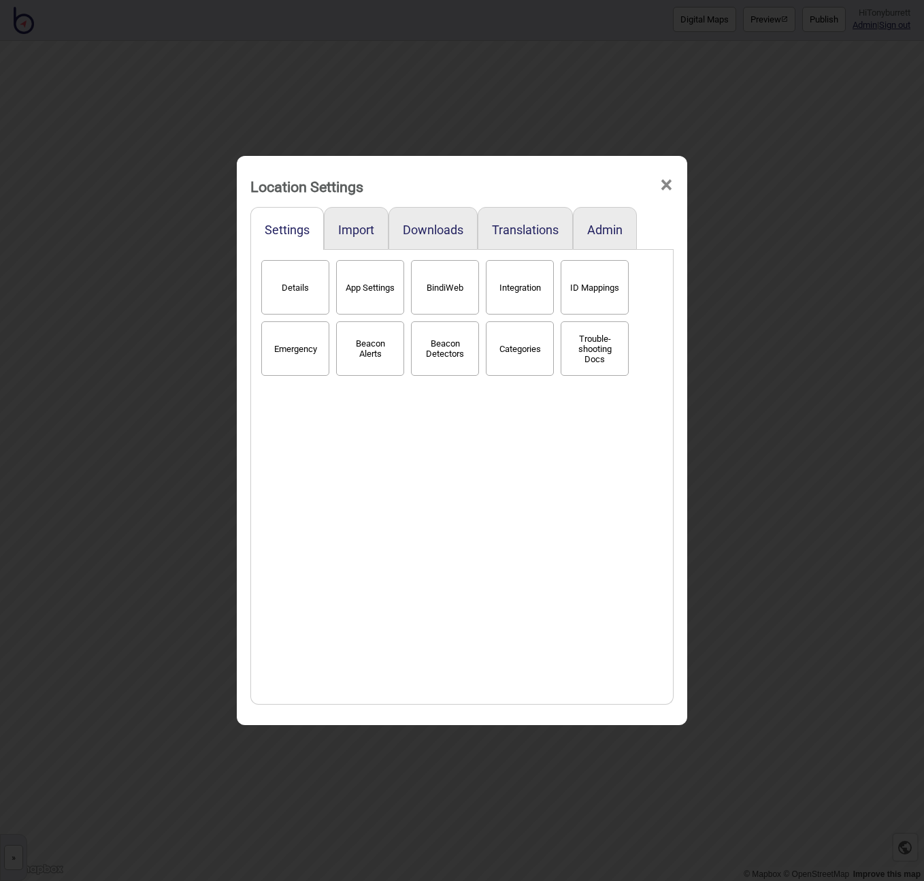
click at [442, 284] on button "BindiWeb" at bounding box center [445, 287] width 68 height 54
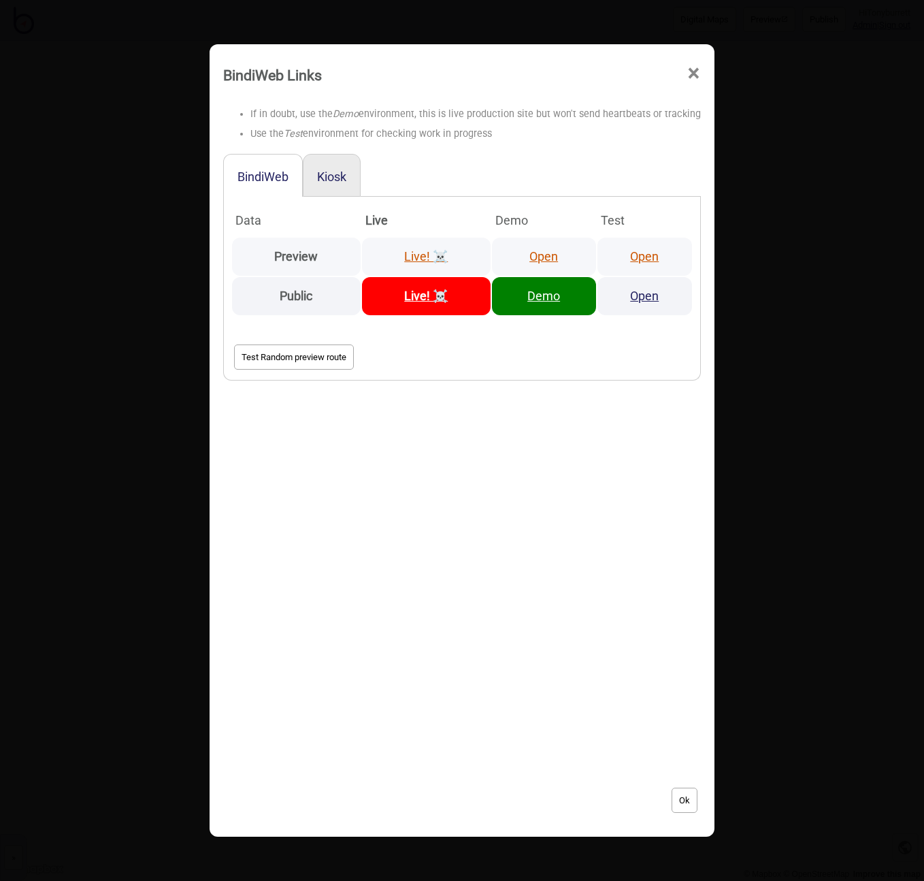
click at [529, 259] on link "Open" at bounding box center [543, 256] width 29 height 14
click at [687, 74] on span "×" at bounding box center [694, 73] width 14 height 45
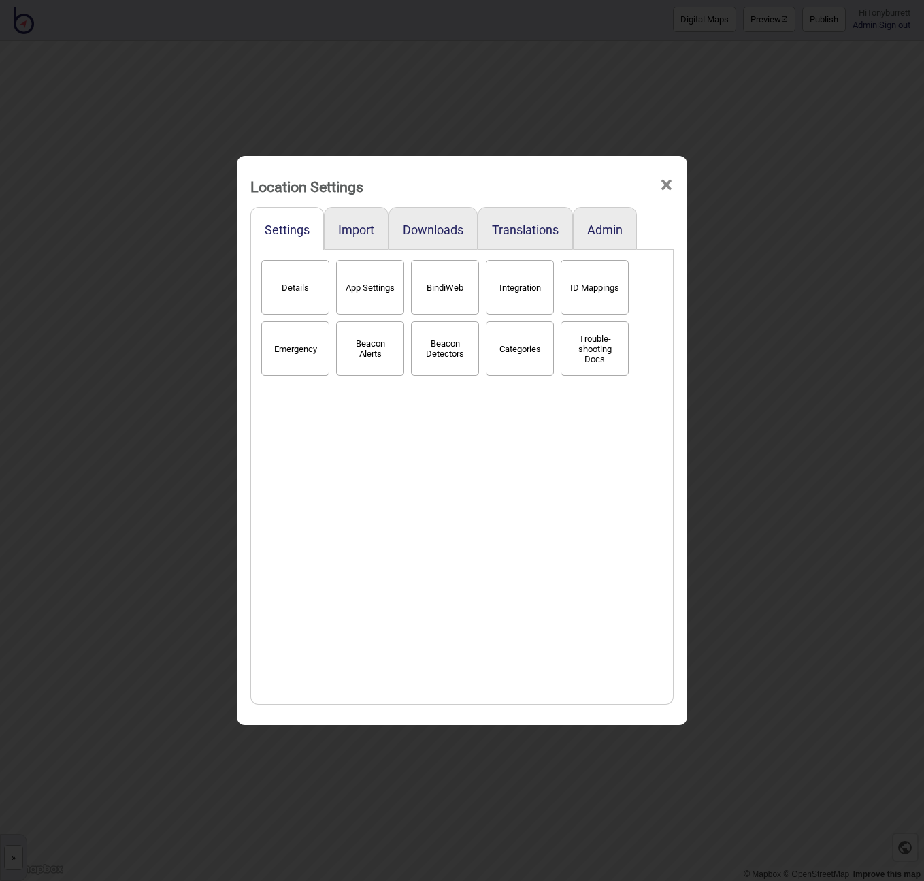
click at [664, 184] on span "×" at bounding box center [666, 185] width 14 height 45
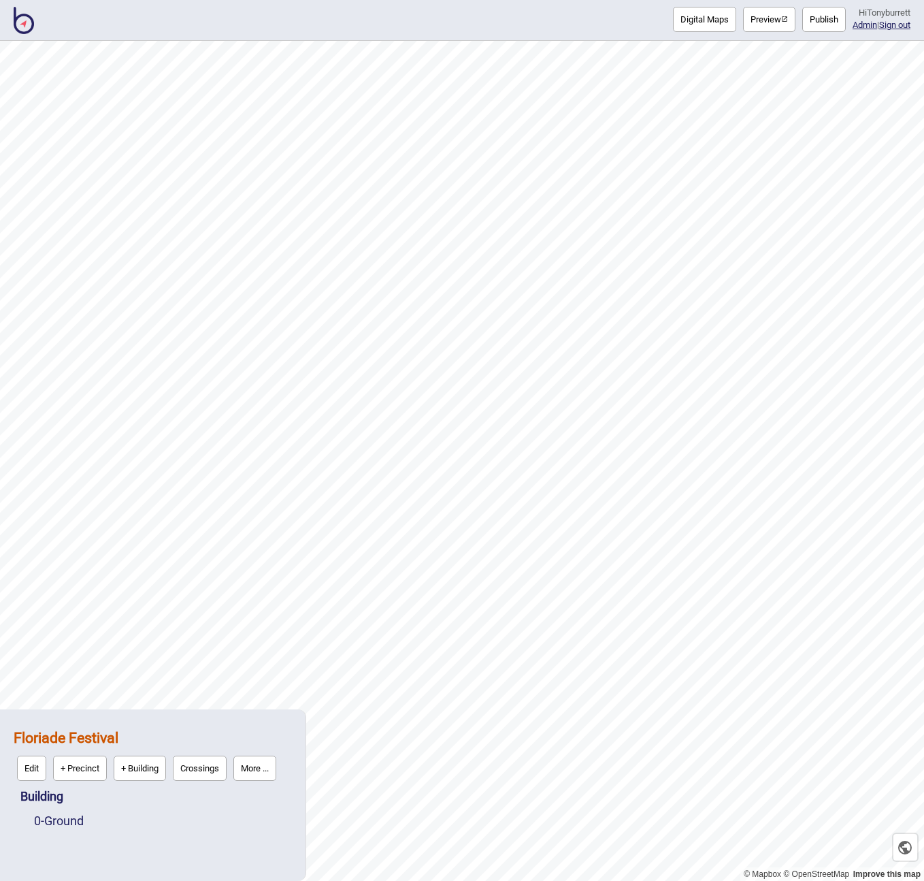
click at [22, 19] on img at bounding box center [24, 20] width 20 height 27
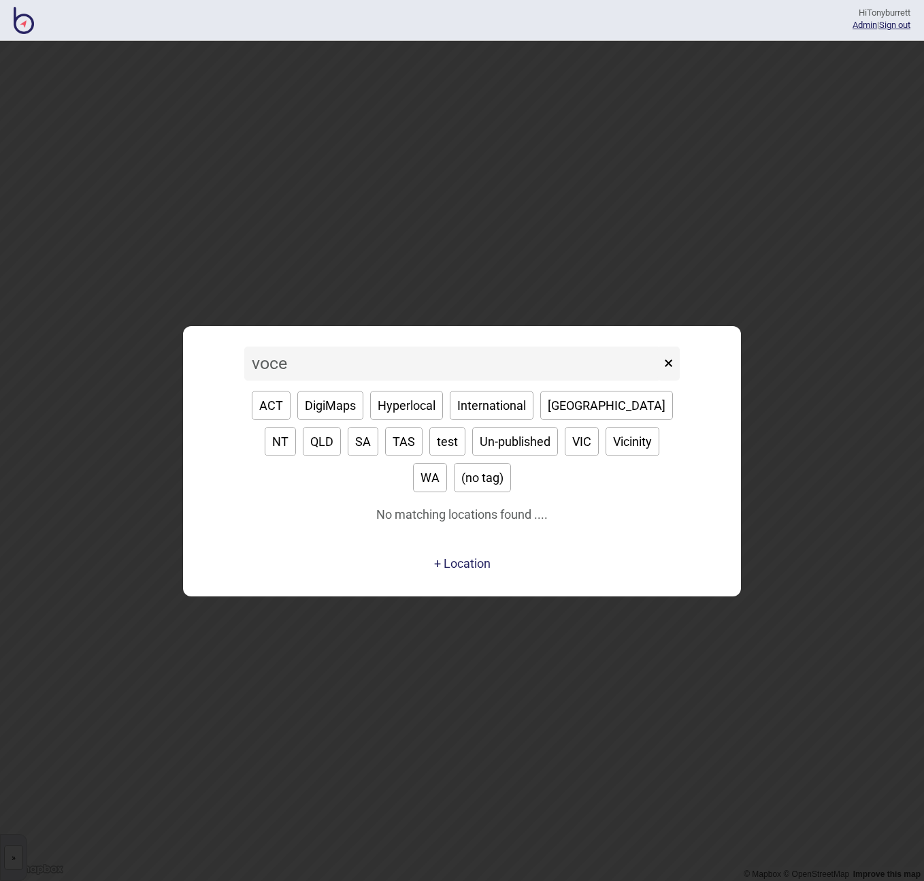
drag, startPoint x: 287, startPoint y: 383, endPoint x: 250, endPoint y: 380, distance: 36.2
click at [250, 380] on input "voce" at bounding box center [452, 363] width 417 height 34
type input "voce"
click at [670, 378] on button "×" at bounding box center [668, 363] width 22 height 34
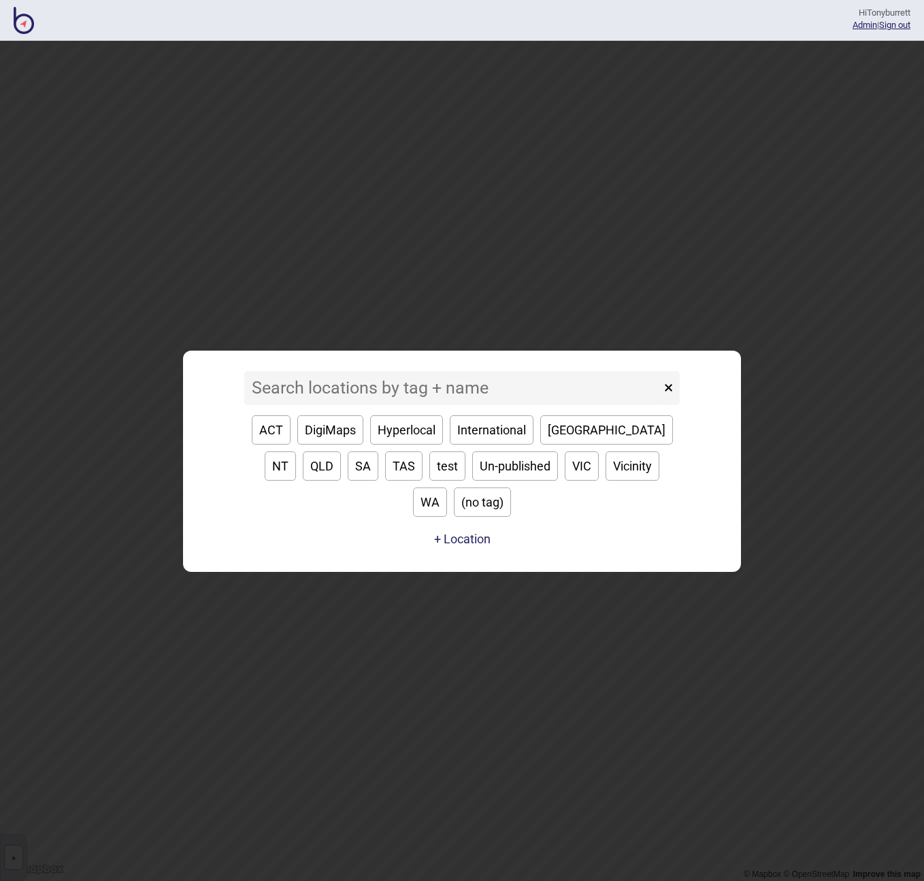
click at [668, 405] on button "×" at bounding box center [668, 388] width 22 height 34
click at [546, 538] on div "× ACT DigiMaps Hyperlocal International [GEOGRAPHIC_DATA] [GEOGRAPHIC_DATA] [GE…" at bounding box center [462, 461] width 544 height 208
click at [270, 403] on input at bounding box center [452, 388] width 417 height 34
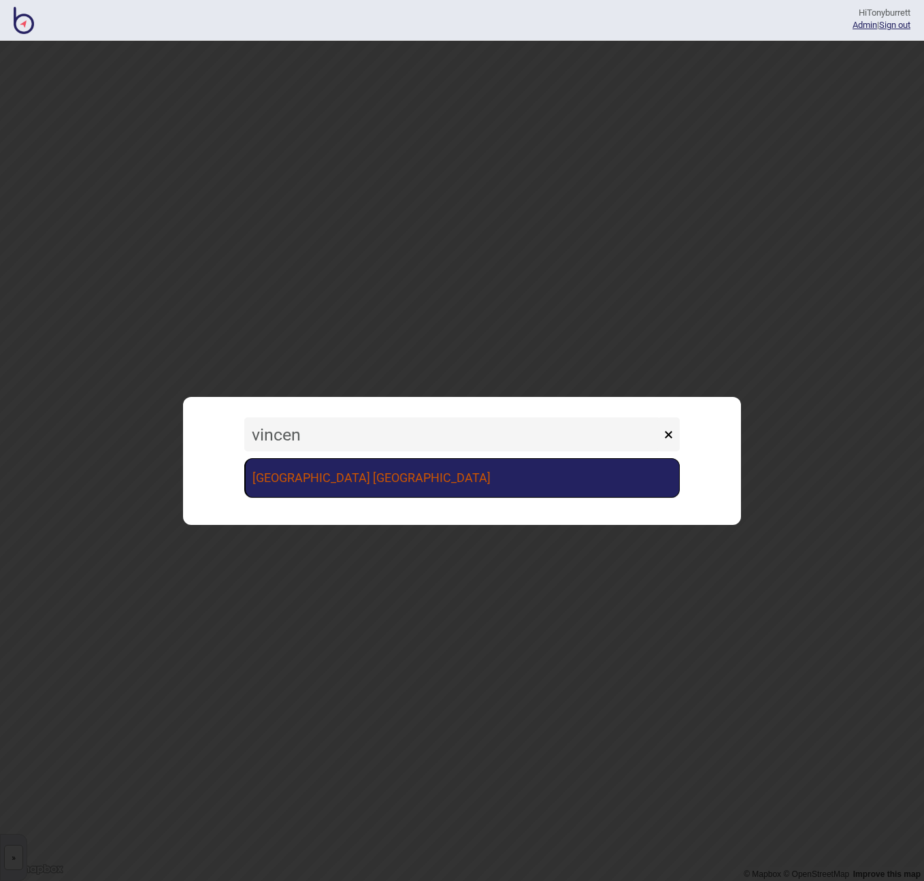
type input "vincen"
click at [283, 479] on link "[GEOGRAPHIC_DATA] [GEOGRAPHIC_DATA]" at bounding box center [462, 477] width 436 height 39
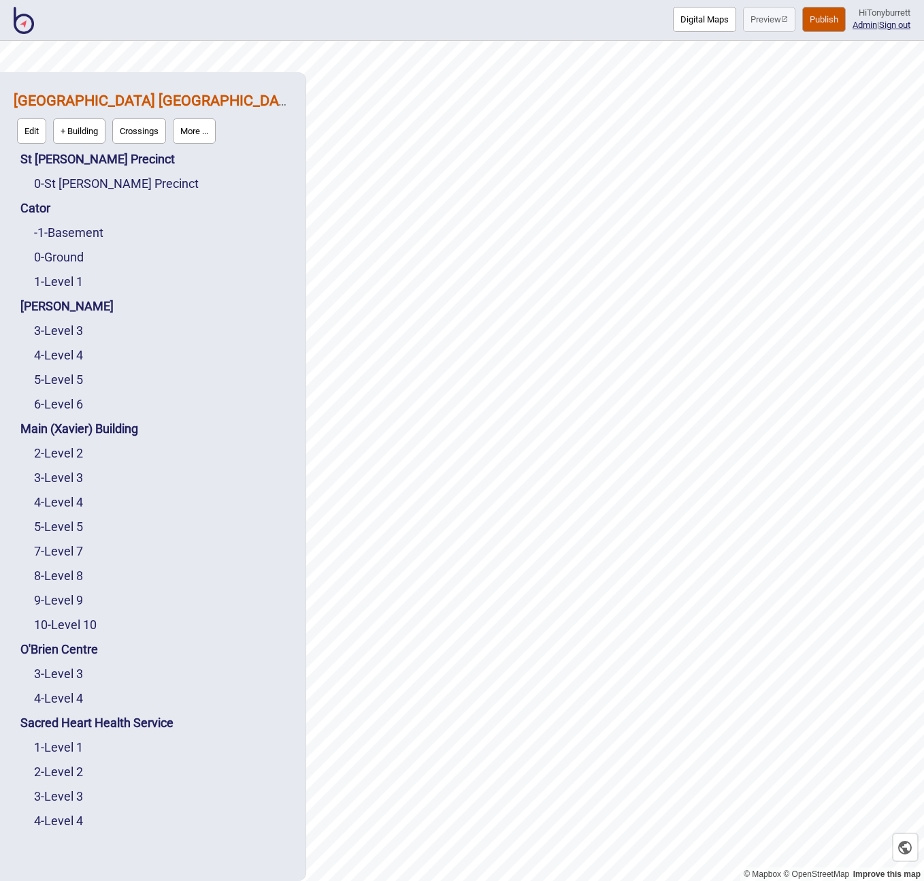
click at [204, 128] on button "More ..." at bounding box center [194, 130] width 43 height 25
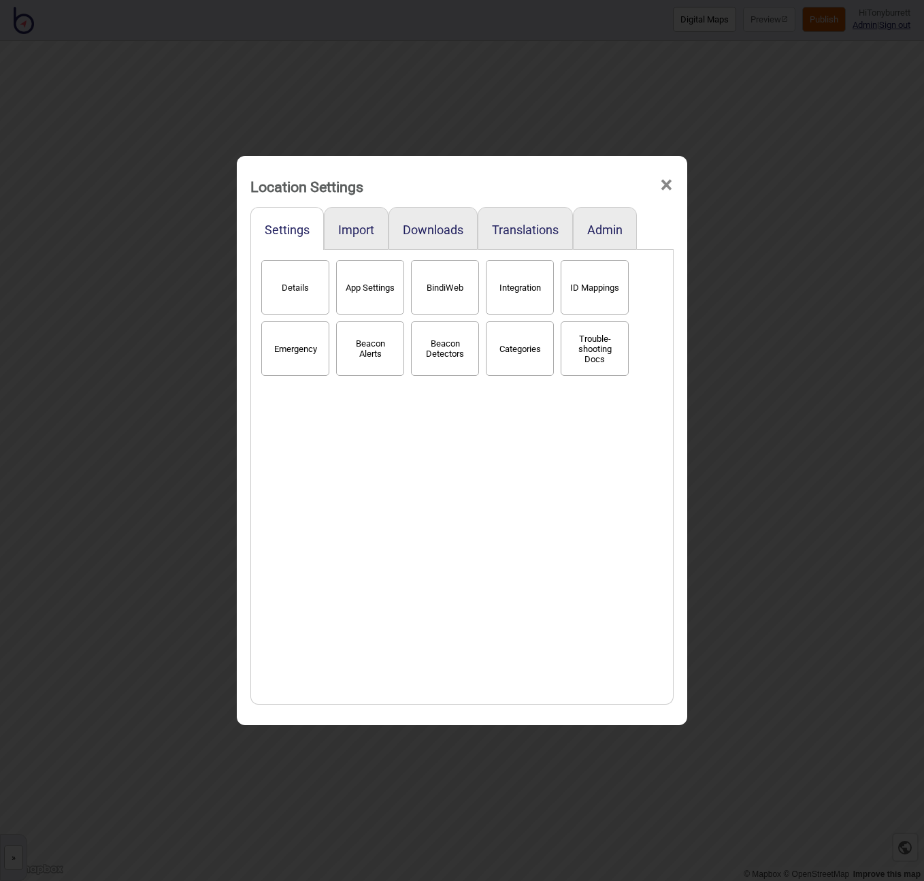
click at [529, 350] on button "Categories" at bounding box center [520, 348] width 68 height 54
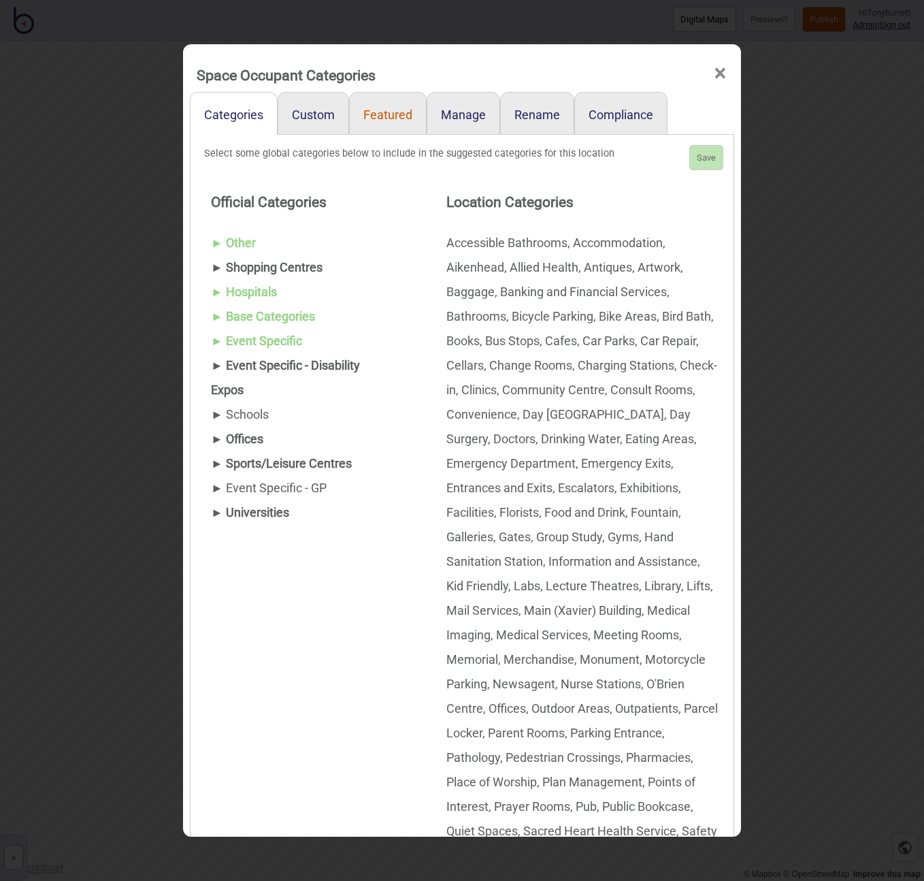
click at [379, 116] on link "Featured" at bounding box center [388, 113] width 78 height 43
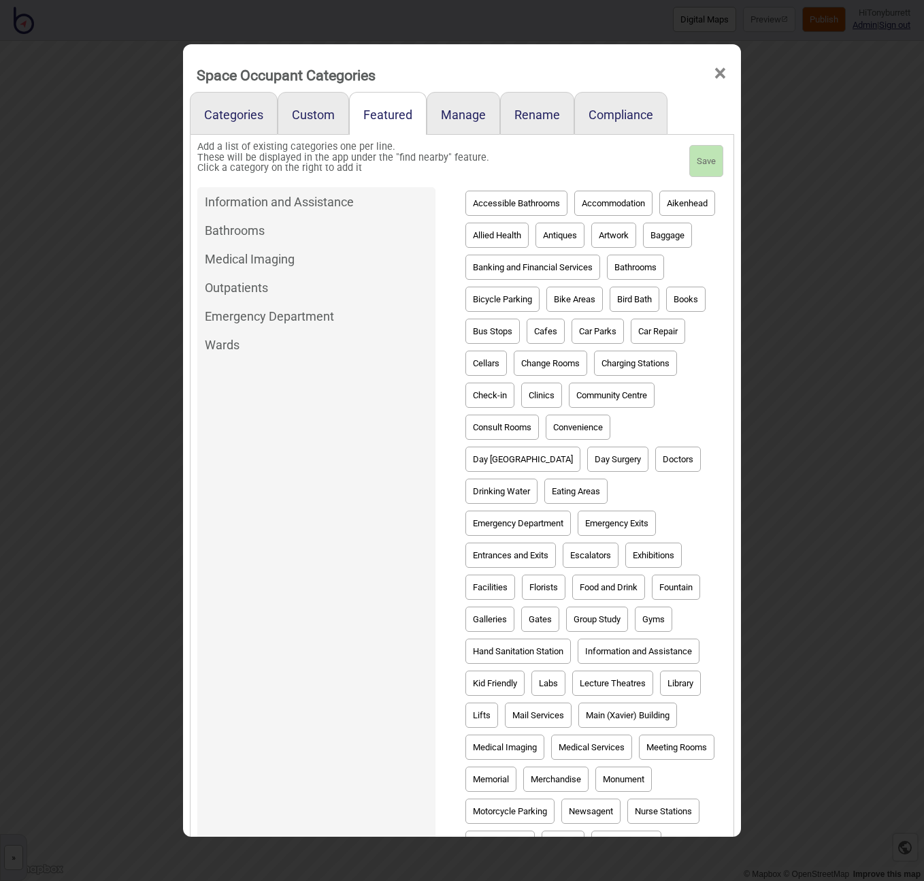
click at [718, 71] on span "×" at bounding box center [720, 73] width 14 height 45
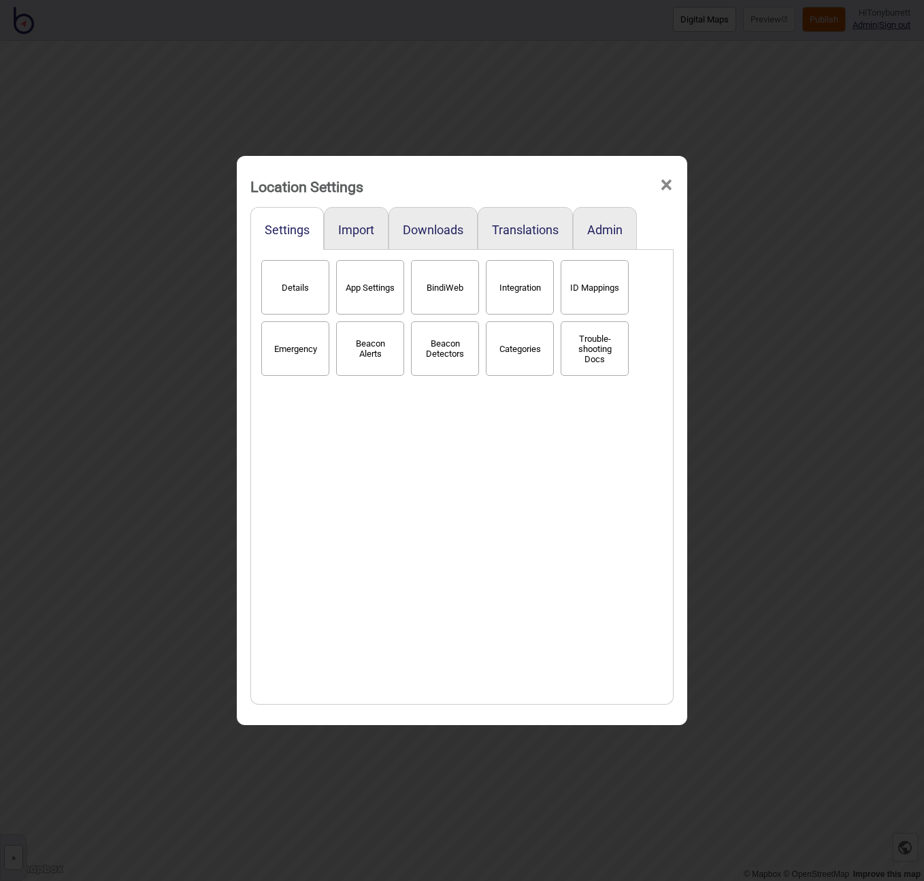
click at [670, 184] on span "×" at bounding box center [666, 185] width 14 height 45
